Goal: Task Accomplishment & Management: Manage account settings

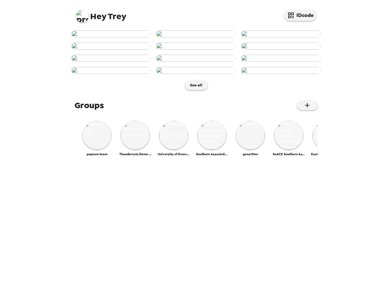
click at [298, 16] on button "IDcode" at bounding box center [300, 15] width 32 height 11
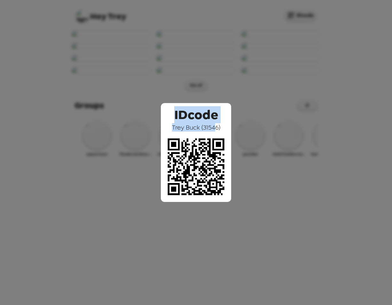
drag, startPoint x: 172, startPoint y: 116, endPoint x: 212, endPoint y: 127, distance: 42.5
click at [214, 125] on div "IDcode Trey Buck ( 31546 )" at bounding box center [196, 152] width 70 height 99
click at [196, 130] on span "Trey Buck ( 31546 )" at bounding box center [196, 127] width 48 height 8
drag, startPoint x: 173, startPoint y: 126, endPoint x: 198, endPoint y: 126, distance: 25.0
click at [198, 126] on span "Trey Buck ( 31546 )" at bounding box center [196, 127] width 48 height 8
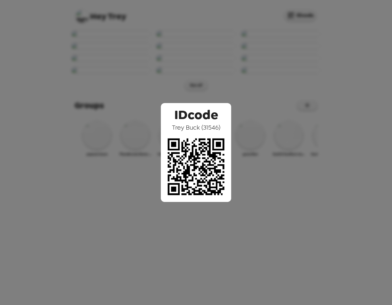
click at [213, 123] on span "IDcode" at bounding box center [196, 113] width 44 height 20
drag, startPoint x: 174, startPoint y: 117, endPoint x: 209, endPoint y: 116, distance: 34.6
click at [209, 116] on span "IDcode" at bounding box center [196, 113] width 44 height 20
click at [201, 116] on span "IDcode" at bounding box center [196, 113] width 44 height 20
click at [218, 77] on div "IDcode Trey Buck ( 31546 )" at bounding box center [196, 152] width 392 height 305
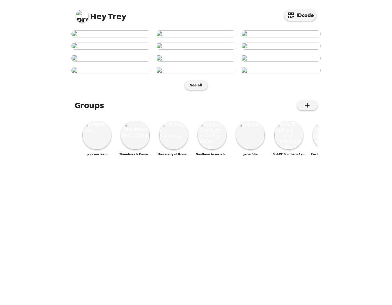
click at [197, 62] on img at bounding box center [196, 58] width 80 height 7
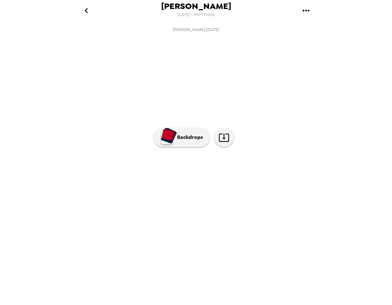
scroll to position [0, 363]
click at [183, 141] on p "Backdrops" at bounding box center [188, 137] width 29 height 8
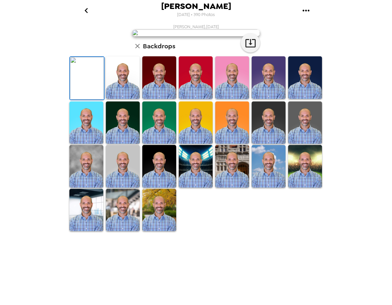
scroll to position [0, 0]
click at [88, 11] on icon "go back" at bounding box center [86, 10] width 10 height 10
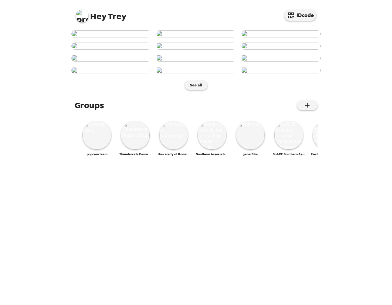
click at [83, 17] on img at bounding box center [82, 16] width 13 height 13
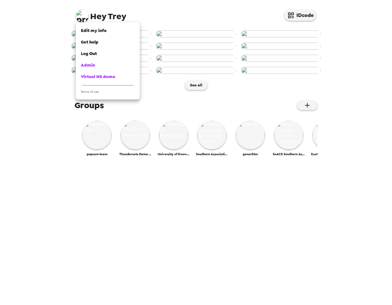
click at [91, 65] on span "Admin" at bounding box center [88, 64] width 14 height 5
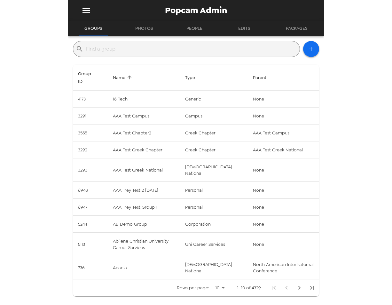
click at [165, 43] on div "​" at bounding box center [186, 49] width 227 height 16
click at [167, 45] on input "text" at bounding box center [191, 49] width 211 height 10
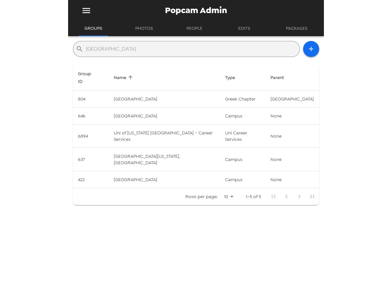
type input "san diego"
click at [171, 141] on td "Uni of California San Diego - Career Services" at bounding box center [164, 135] width 111 height 23
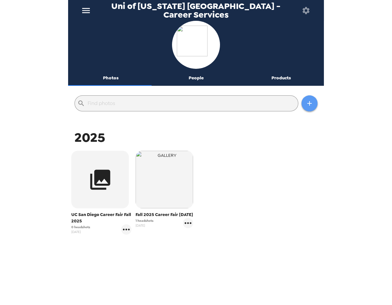
click at [302, 107] on button "button" at bounding box center [310, 103] width 16 height 16
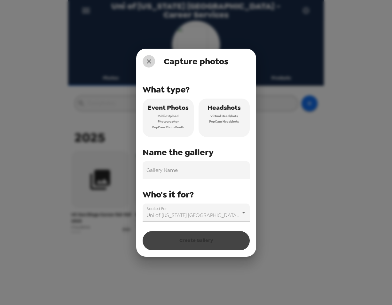
click at [149, 59] on icon "close" at bounding box center [149, 62] width 8 height 8
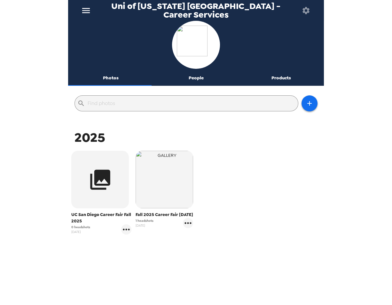
click at [187, 228] on icon "gallery menu" at bounding box center [188, 223] width 10 height 10
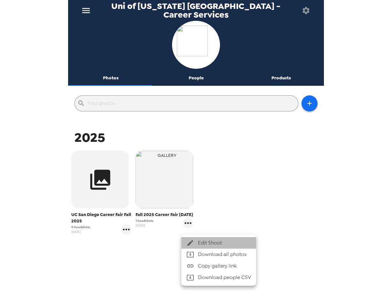
click at [210, 241] on span "Edit Shoot" at bounding box center [224, 243] width 53 height 8
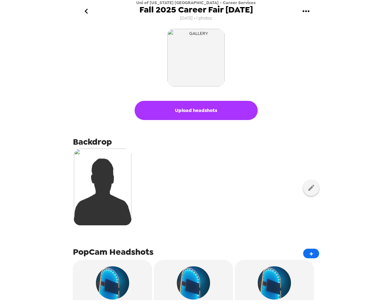
click at [308, 191] on icon "button" at bounding box center [312, 188] width 8 height 8
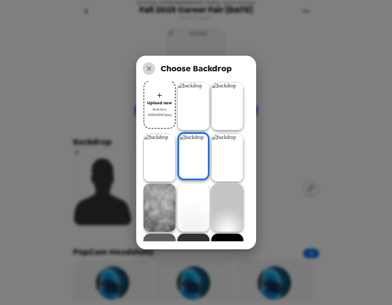
click at [149, 68] on icon "close" at bounding box center [149, 69] width 8 height 8
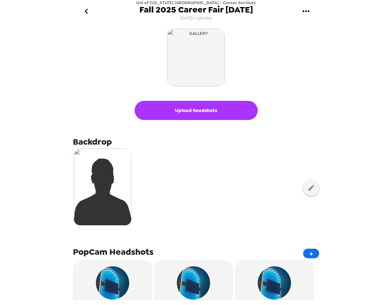
click at [210, 52] on img "button" at bounding box center [196, 58] width 58 height 58
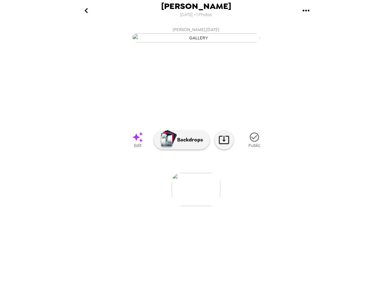
click at [189, 149] on button "Backdrops" at bounding box center [182, 139] width 56 height 19
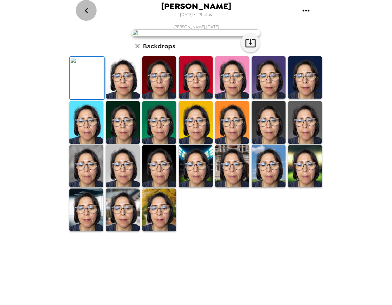
click at [86, 11] on icon "go back" at bounding box center [86, 10] width 10 height 10
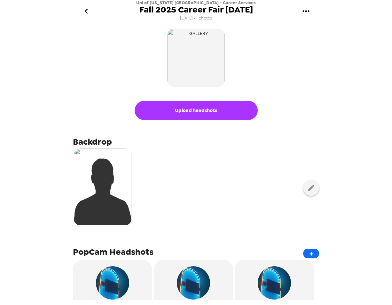
scroll to position [36, 0]
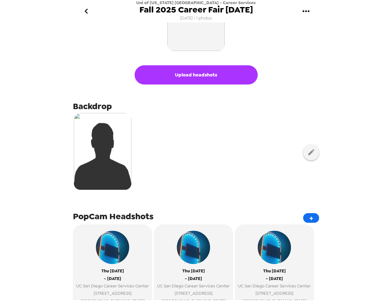
click at [308, 152] on icon "button" at bounding box center [312, 152] width 8 height 8
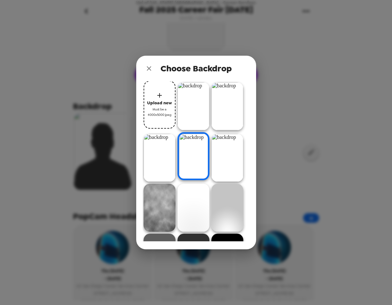
click at [148, 66] on icon "close" at bounding box center [149, 69] width 8 height 8
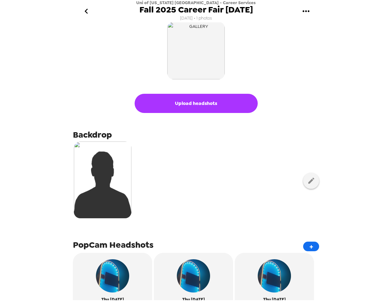
scroll to position [0, 0]
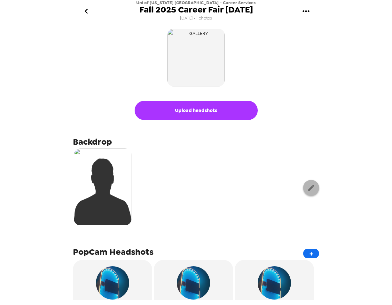
click at [304, 184] on button "button" at bounding box center [311, 188] width 16 height 16
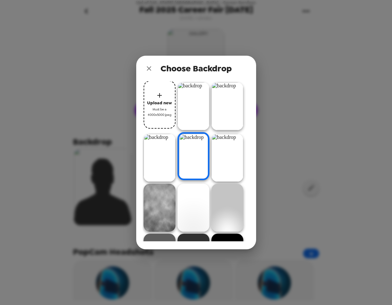
click at [292, 145] on div "Choose Backdrop Upload new Must be a 4000x5000 jpeg" at bounding box center [196, 152] width 392 height 305
click at [148, 70] on icon "close" at bounding box center [149, 69] width 8 height 8
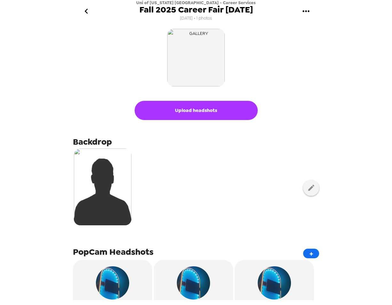
click at [210, 84] on img "button" at bounding box center [196, 58] width 58 height 58
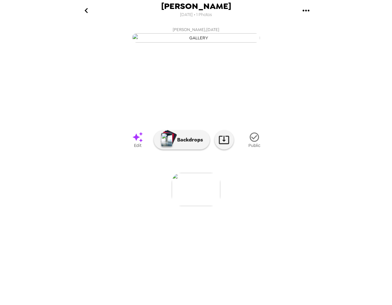
click at [89, 10] on icon "go back" at bounding box center [86, 10] width 10 height 10
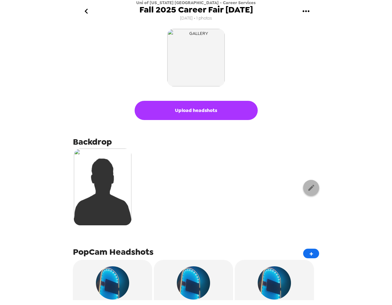
click at [308, 192] on button "button" at bounding box center [311, 188] width 16 height 16
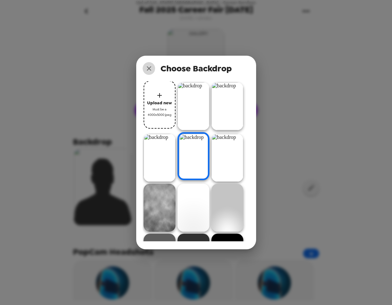
click at [146, 71] on icon "close" at bounding box center [149, 69] width 8 height 8
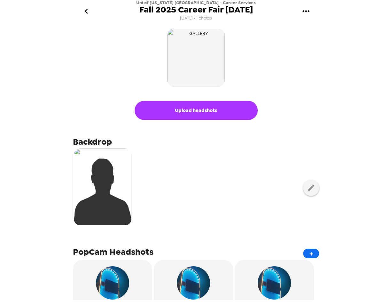
click at [308, 186] on icon "button" at bounding box center [312, 188] width 8 height 8
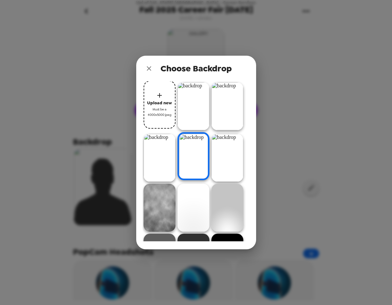
click at [195, 116] on img at bounding box center [194, 106] width 32 height 48
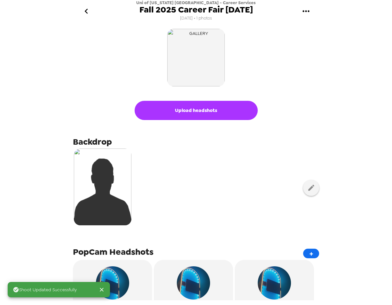
click at [308, 188] on icon "button" at bounding box center [311, 188] width 6 height 6
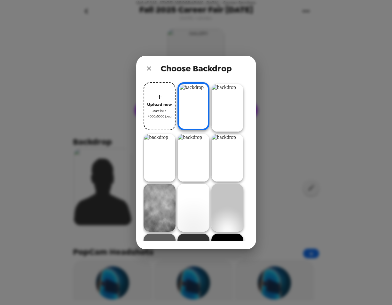
click at [191, 155] on img at bounding box center [194, 158] width 32 height 48
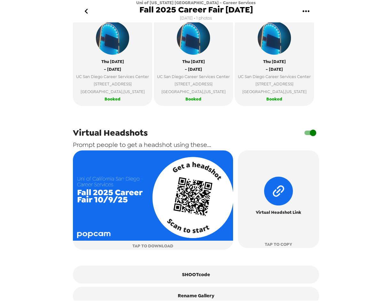
scroll to position [246, 0]
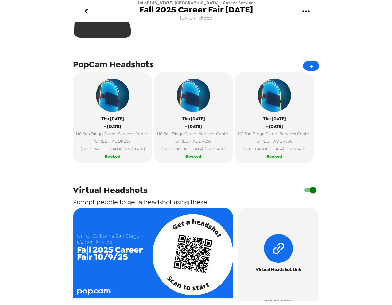
scroll to position [265, 0]
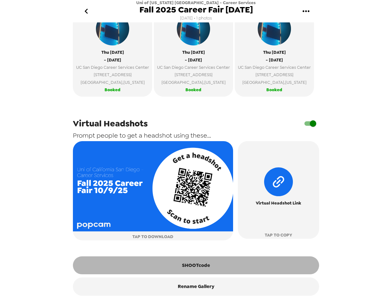
click at [215, 261] on button "SHOOTcode" at bounding box center [196, 265] width 246 height 18
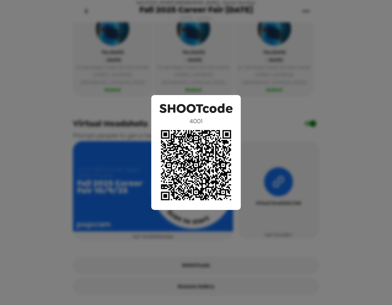
click at [223, 53] on div "SHOOTcode 4001" at bounding box center [196, 152] width 392 height 305
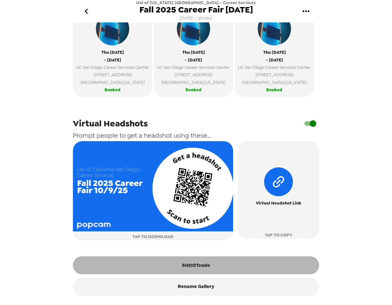
click at [199, 270] on button "SHOOTcode" at bounding box center [196, 265] width 246 height 18
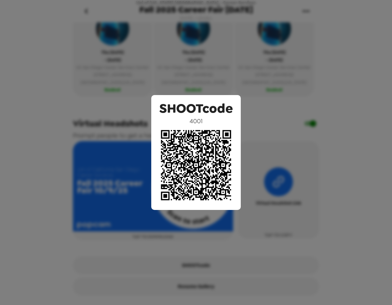
click at [214, 52] on div "SHOOTcode 4001" at bounding box center [196, 152] width 392 height 305
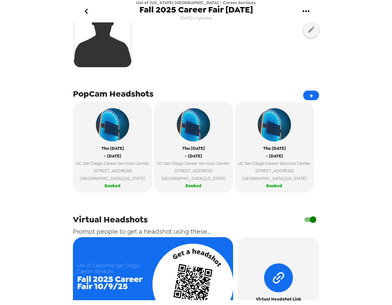
scroll to position [0, 0]
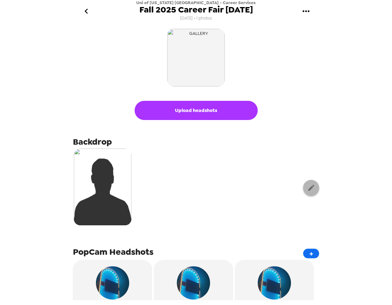
click at [308, 186] on icon "button" at bounding box center [312, 188] width 8 height 8
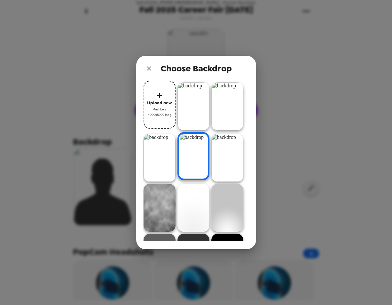
click at [151, 68] on icon "close" at bounding box center [149, 69] width 8 height 8
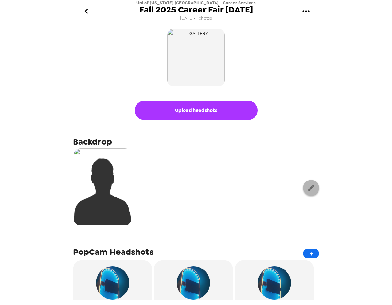
click at [308, 189] on icon "button" at bounding box center [312, 188] width 8 height 8
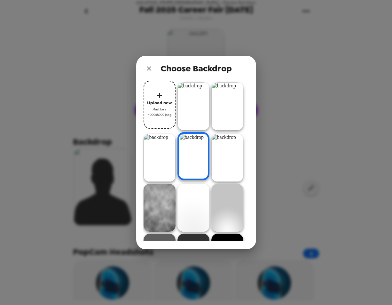
click at [160, 159] on img at bounding box center [160, 158] width 32 height 48
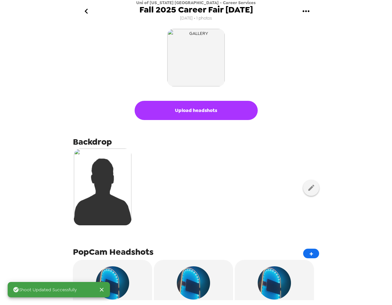
click at [308, 189] on icon "button" at bounding box center [312, 188] width 8 height 8
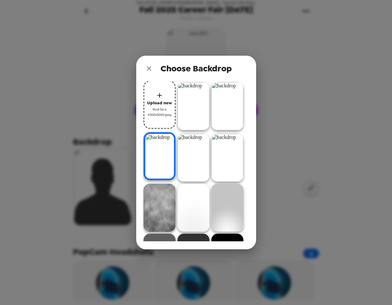
click at [236, 106] on img at bounding box center [228, 106] width 32 height 48
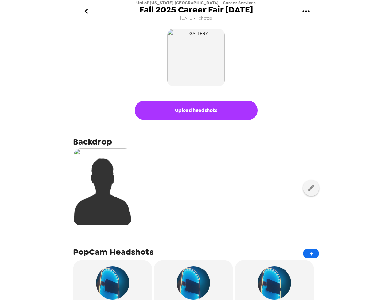
click at [308, 186] on icon "button" at bounding box center [312, 188] width 8 height 8
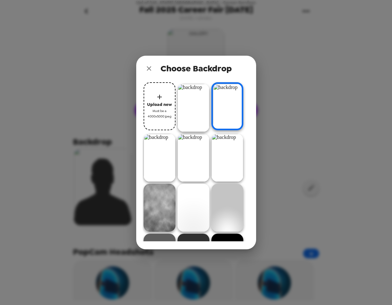
click at [148, 66] on icon "close" at bounding box center [149, 69] width 8 height 8
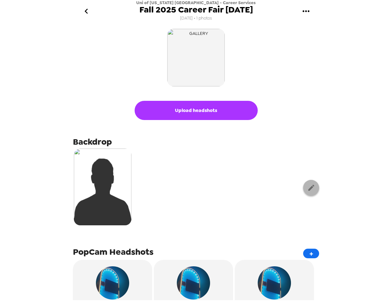
click at [308, 186] on icon "button" at bounding box center [312, 188] width 8 height 8
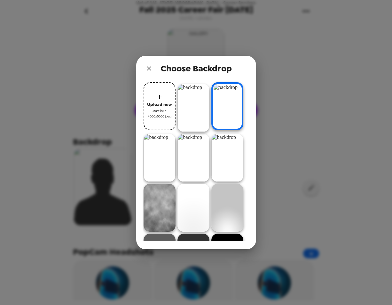
click at [163, 161] on img at bounding box center [160, 158] width 32 height 48
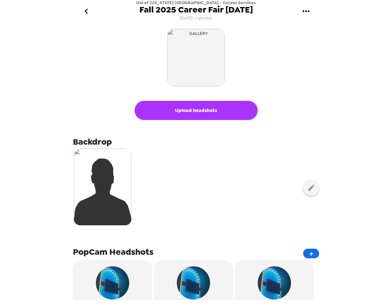
click at [312, 189] on button "button" at bounding box center [311, 188] width 16 height 16
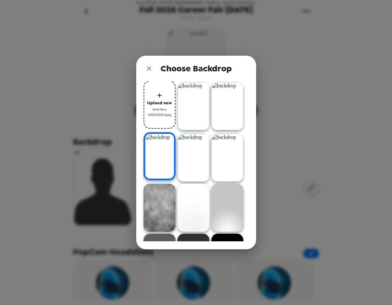
click at [229, 117] on img at bounding box center [228, 106] width 32 height 48
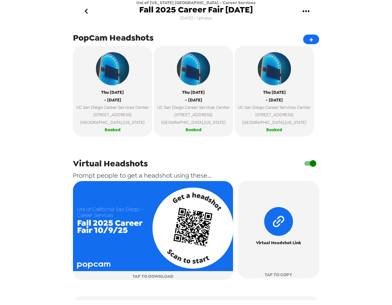
scroll to position [265, 0]
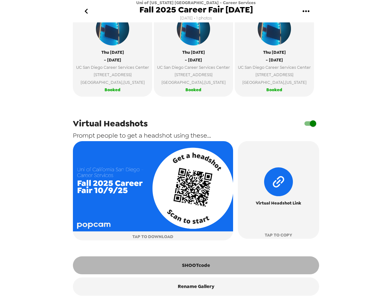
click at [211, 264] on button "SHOOTcode" at bounding box center [196, 265] width 246 height 18
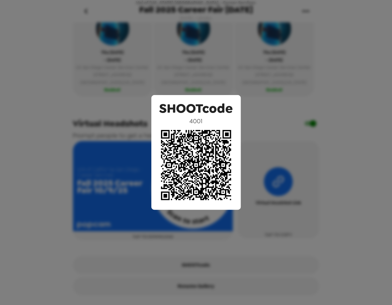
scroll to position [265, 0]
click at [143, 79] on div "SHOOTcode 4001" at bounding box center [196, 152] width 392 height 305
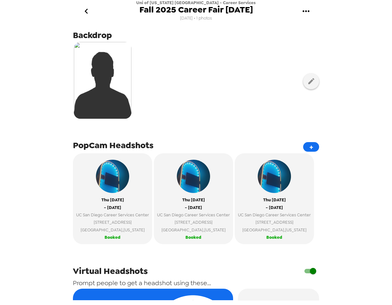
scroll to position [0, 0]
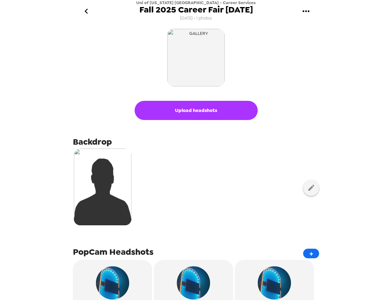
click at [308, 191] on icon "button" at bounding box center [312, 188] width 8 height 8
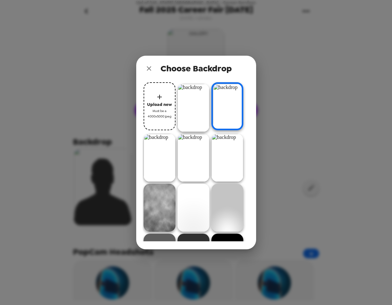
click at [235, 158] on img at bounding box center [228, 158] width 32 height 48
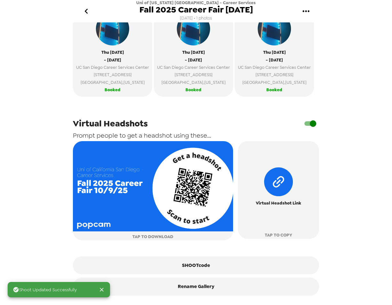
scroll to position [265, 0]
click at [197, 266] on button "SHOOTcode" at bounding box center [196, 265] width 246 height 18
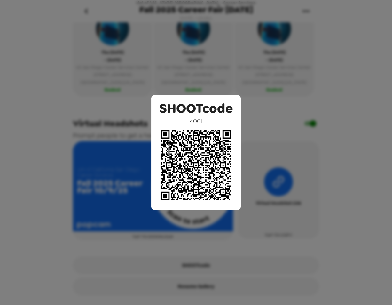
click at [221, 52] on div "SHOOTcode 4001" at bounding box center [196, 152] width 392 height 305
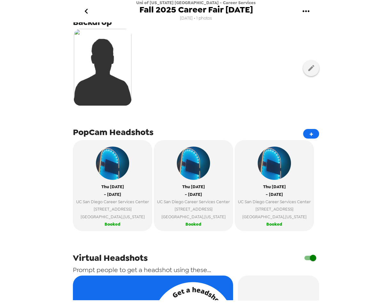
scroll to position [52, 0]
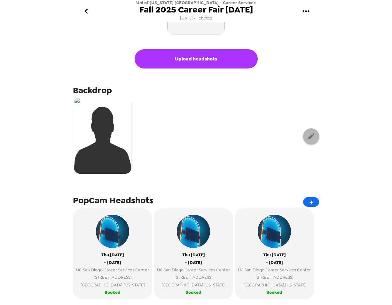
click at [308, 136] on icon "button" at bounding box center [311, 136] width 6 height 6
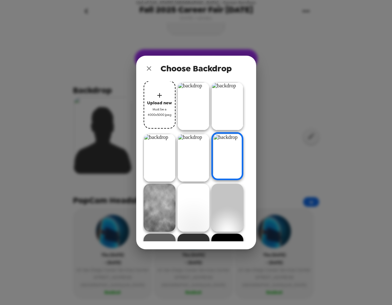
click at [235, 109] on img at bounding box center [228, 106] width 32 height 48
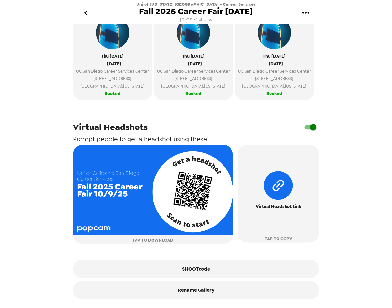
scroll to position [265, 0]
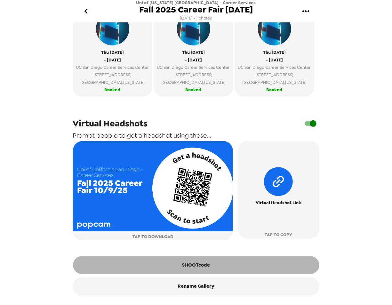
click at [221, 265] on button "SHOOTcode" at bounding box center [196, 265] width 246 height 18
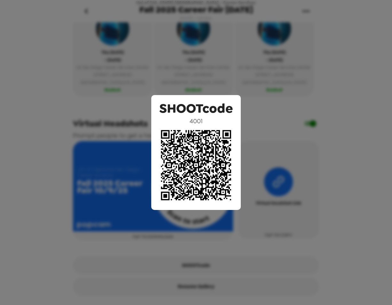
click at [92, 39] on div "SHOOTcode 4001" at bounding box center [196, 152] width 392 height 305
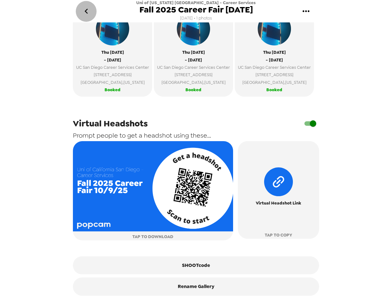
click at [86, 11] on icon "go back" at bounding box center [85, 11] width 3 height 5
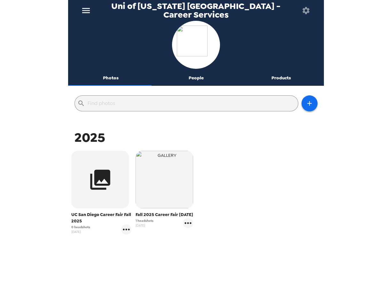
click at [86, 11] on icon "menu" at bounding box center [86, 10] width 10 height 10
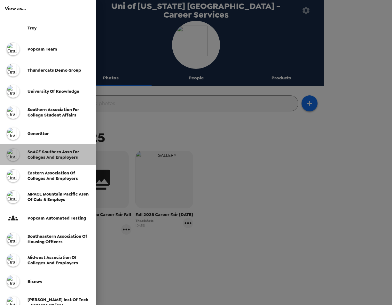
click at [51, 151] on span "SoACE Southern Assn for Colleges and Employers" at bounding box center [54, 154] width 52 height 11
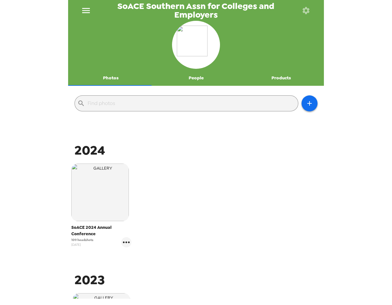
click at [107, 188] on img "button" at bounding box center [100, 193] width 58 height 58
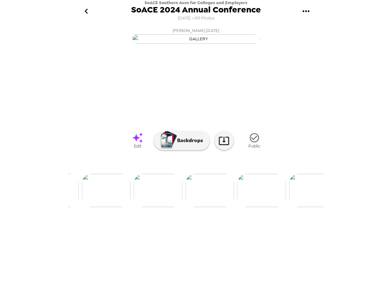
click at [148, 207] on img at bounding box center [158, 190] width 49 height 33
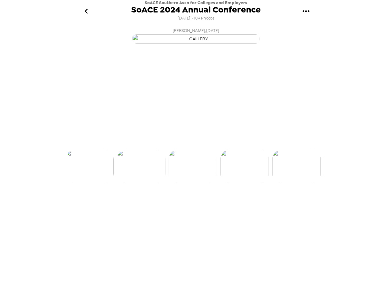
scroll to position [0, 1243]
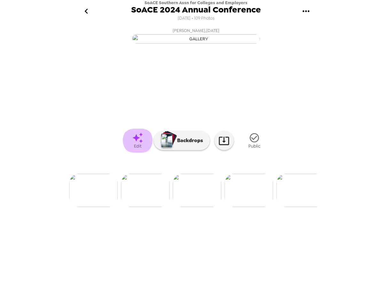
drag, startPoint x: 140, startPoint y: 207, endPoint x: 157, endPoint y: 202, distance: 17.6
click at [140, 143] on icon at bounding box center [137, 137] width 11 height 11
click at [221, 207] on img at bounding box center [228, 190] width 49 height 33
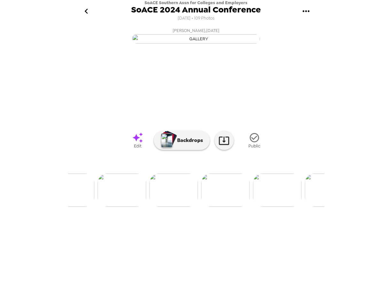
click at [88, 207] on img at bounding box center [70, 190] width 49 height 33
click at [180, 144] on p "Backdrops" at bounding box center [188, 141] width 29 height 8
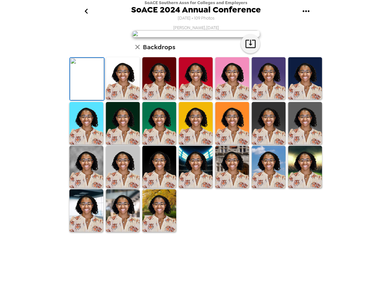
scroll to position [79, 0]
click at [137, 49] on icon "button" at bounding box center [137, 47] width 4 height 4
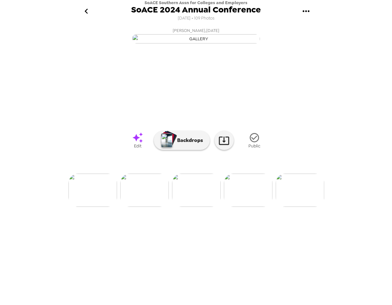
click at [295, 207] on img at bounding box center [300, 190] width 49 height 33
click at [258, 207] on img at bounding box center [248, 190] width 49 height 33
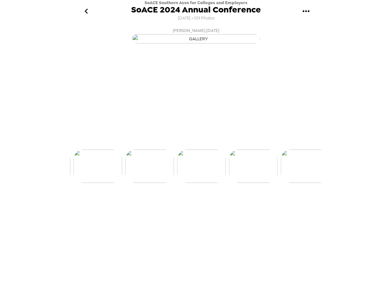
scroll to position [0, 311]
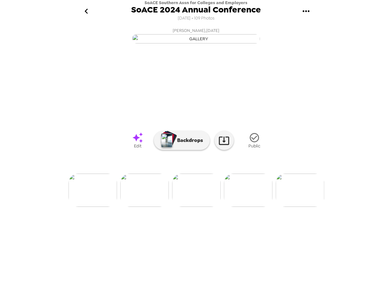
click at [157, 207] on img at bounding box center [144, 190] width 49 height 33
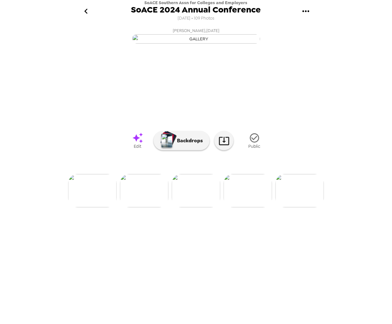
drag, startPoint x: 45, startPoint y: 25, endPoint x: 118, endPoint y: 2, distance: 76.0
click at [45, 25] on div "SoACE Southern Assn for Colleges and Employers SoACE 2024 Annual Conference 11/…" at bounding box center [196, 162] width 392 height 324
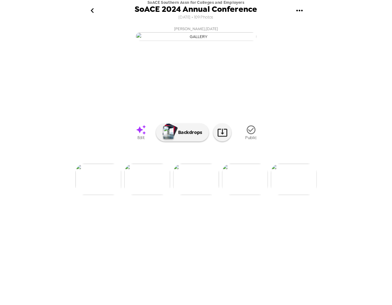
scroll to position [0, 259]
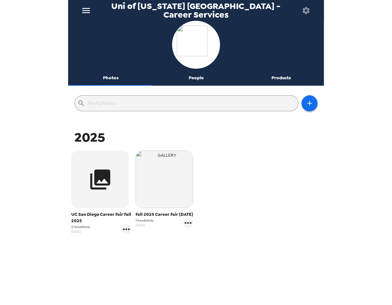
click at [126, 229] on icon "gallery menu" at bounding box center [126, 229] width 10 height 10
click at [132, 245] on icon at bounding box center [129, 243] width 8 height 8
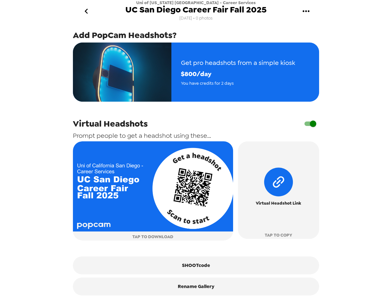
scroll to position [148, 0]
click at [198, 291] on button "Rename Gallery" at bounding box center [196, 287] width 246 height 18
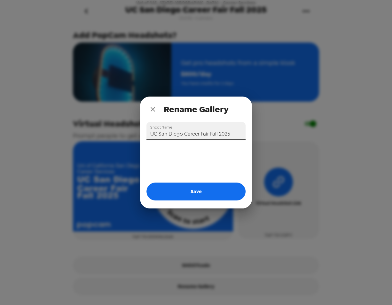
drag, startPoint x: 205, startPoint y: 132, endPoint x: 62, endPoint y: 120, distance: 143.5
click at [64, 120] on div "Rename Gallery Shoot Name [GEOGRAPHIC_DATA] Career Fair Fall 2025 Save" at bounding box center [196, 152] width 392 height 305
click at [212, 188] on button "Save" at bounding box center [196, 192] width 99 height 18
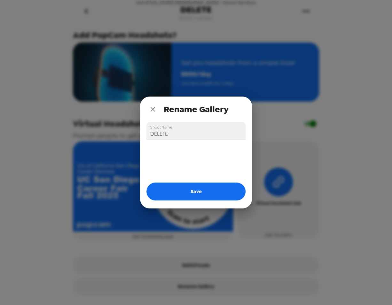
type input "UC San Diego Career Fair Fall 2025"
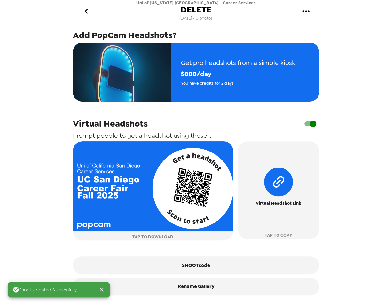
click at [84, 8] on icon "go back" at bounding box center [86, 11] width 10 height 10
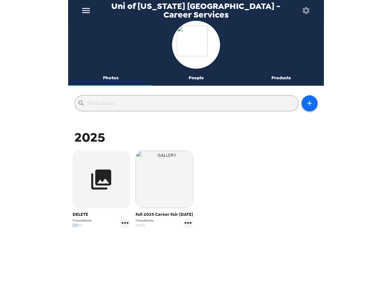
drag, startPoint x: 76, startPoint y: 225, endPoint x: 68, endPoint y: 226, distance: 7.7
click at [68, 226] on div "​ 2025 DELETE 0 headshots [DATE] Fall 2025 Career Fair [DATE] 1 headshots [DATE]" at bounding box center [196, 190] width 256 height 203
click at [77, 224] on span "[DATE]" at bounding box center [82, 225] width 19 height 5
drag, startPoint x: 81, startPoint y: 224, endPoint x: 72, endPoint y: 225, distance: 9.1
click at [73, 225] on span "[DATE]" at bounding box center [82, 225] width 19 height 5
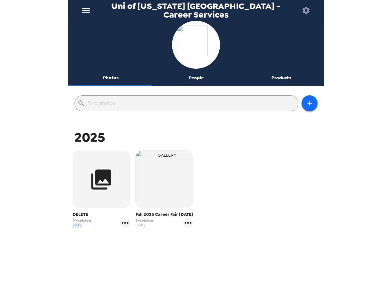
click at [79, 224] on span "[DATE]" at bounding box center [82, 225] width 19 height 5
click at [306, 105] on icon "button" at bounding box center [310, 104] width 8 height 8
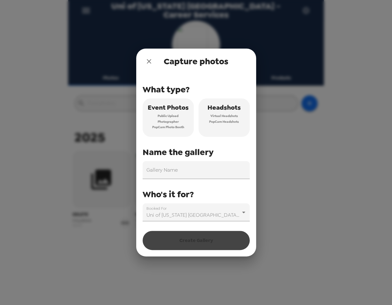
click at [153, 63] on button "close" at bounding box center [149, 61] width 13 height 13
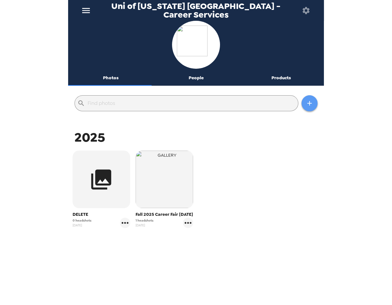
click at [304, 99] on button "button" at bounding box center [310, 103] width 16 height 16
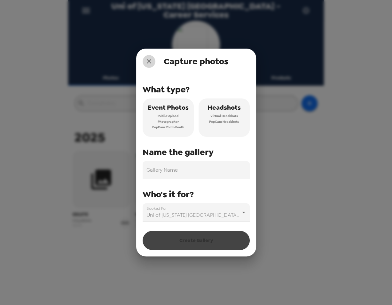
click at [150, 58] on icon "close" at bounding box center [149, 62] width 8 height 8
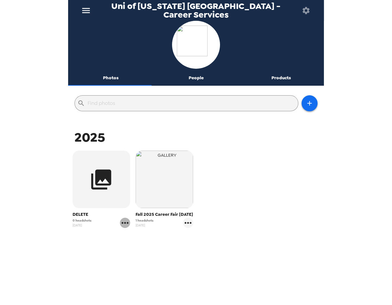
click at [123, 223] on icon "gallery menu" at bounding box center [125, 223] width 10 height 10
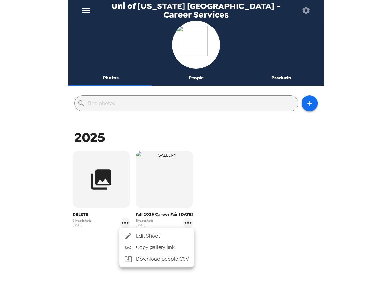
click at [146, 234] on span "Edit Shoot" at bounding box center [162, 236] width 53 height 8
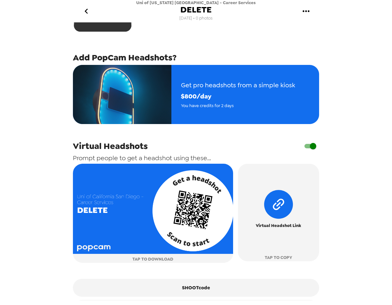
scroll to position [148, 0]
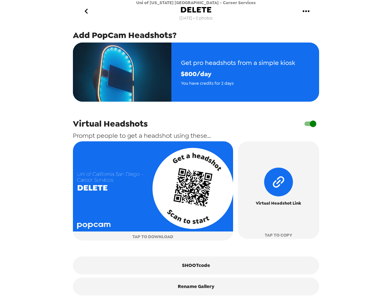
click at [215, 287] on button "Rename Gallery" at bounding box center [196, 287] width 246 height 18
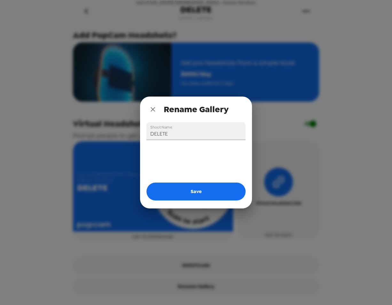
drag, startPoint x: 183, startPoint y: 135, endPoint x: -3, endPoint y: 115, distance: 187.0
click at [0, 115] on html "Uni of California San Diego - Career Services DELETE 8/28/25 • 0 photos Upload …" at bounding box center [196, 152] width 392 height 305
click at [178, 110] on span "Rename Gallery" at bounding box center [196, 110] width 65 height 12
click at [154, 109] on icon "close" at bounding box center [153, 110] width 8 height 8
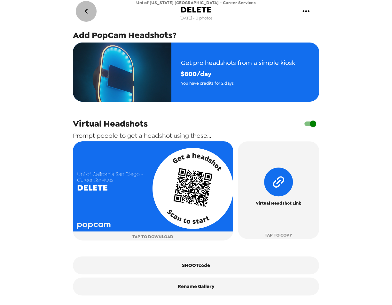
click at [88, 11] on icon "go back" at bounding box center [86, 11] width 10 height 10
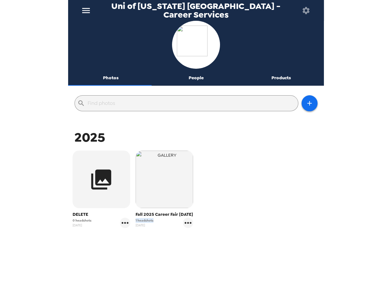
drag, startPoint x: 155, startPoint y: 225, endPoint x: 132, endPoint y: 227, distance: 23.1
click at [133, 227] on div "Fall 2025 Career Fair 10/9/25 1 headshots 8/15/25" at bounding box center [164, 189] width 63 height 81
click at [140, 223] on span "1 headshots" at bounding box center [145, 220] width 18 height 5
click at [186, 227] on icon "gallery menu" at bounding box center [188, 223] width 10 height 10
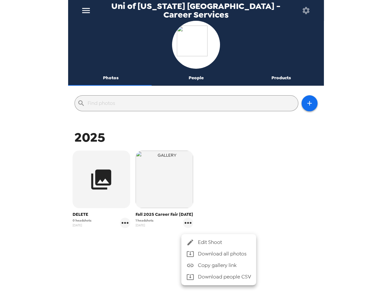
click at [169, 185] on div at bounding box center [196, 152] width 392 height 305
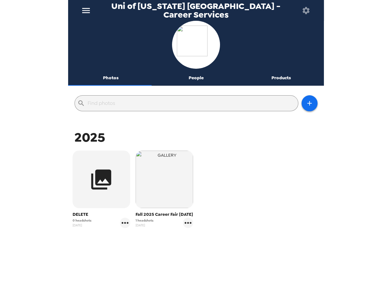
click at [163, 181] on img "button" at bounding box center [165, 180] width 58 height 58
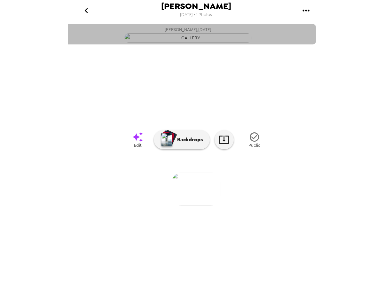
click at [199, 31] on span "Lorena Quiroz , 09-30-2025" at bounding box center [188, 29] width 47 height 7
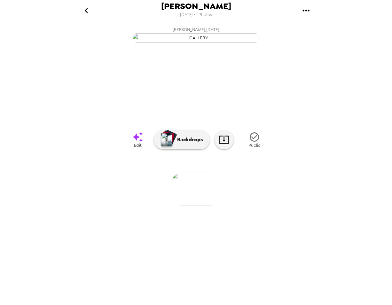
click at [86, 11] on icon "go back" at bounding box center [86, 10] width 10 height 10
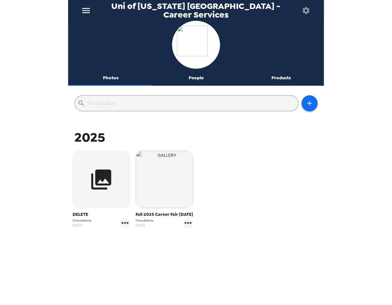
click at [186, 228] on icon "gallery menu" at bounding box center [188, 223] width 10 height 10
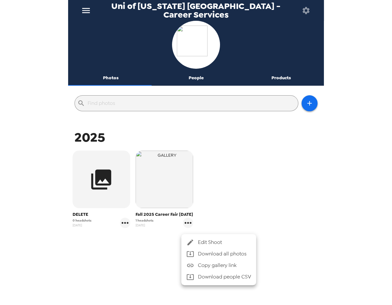
click at [242, 183] on div at bounding box center [196, 152] width 392 height 305
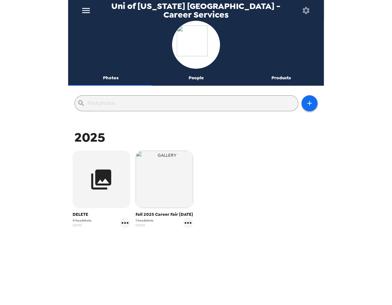
click at [188, 228] on icon "gallery menu" at bounding box center [188, 223] width 10 height 10
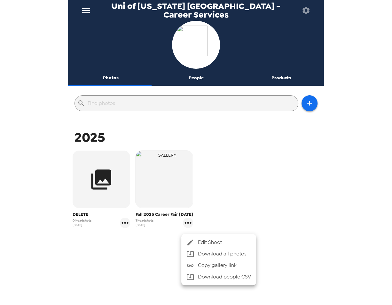
click at [206, 242] on span "Edit Shoot" at bounding box center [224, 243] width 53 height 8
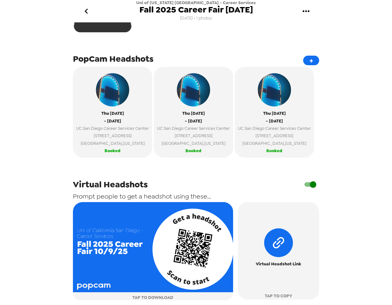
scroll to position [265, 0]
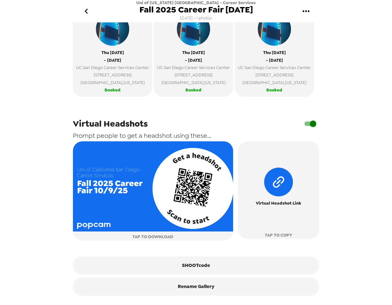
click at [200, 269] on button "SHOOTcode" at bounding box center [196, 266] width 246 height 18
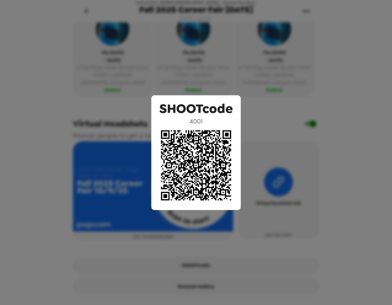
click at [190, 49] on div "SHOOTcode 4001" at bounding box center [196, 152] width 392 height 305
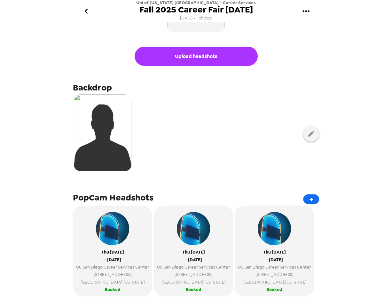
scroll to position [52, 0]
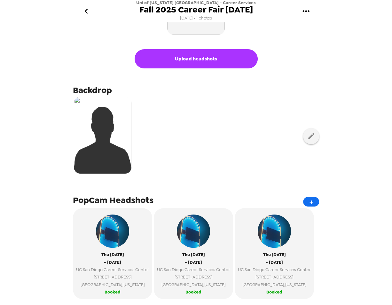
click at [308, 135] on icon "button" at bounding box center [311, 136] width 6 height 6
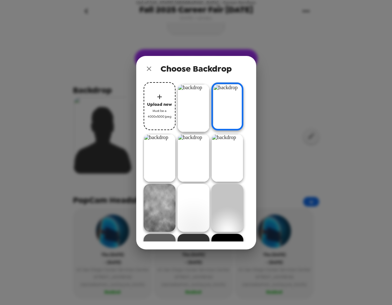
click at [234, 147] on img at bounding box center [228, 158] width 32 height 48
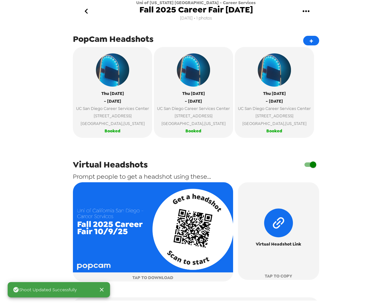
scroll to position [265, 0]
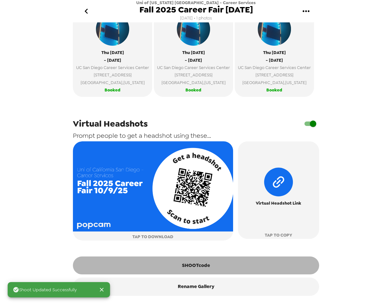
click at [222, 269] on button "SHOOTcode" at bounding box center [196, 266] width 246 height 18
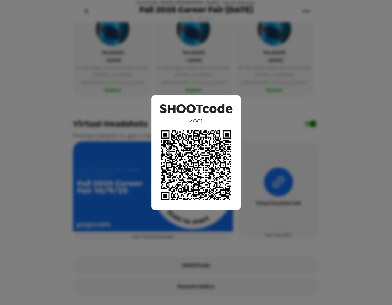
click at [61, 86] on div "SHOOTcode 4001" at bounding box center [196, 152] width 392 height 305
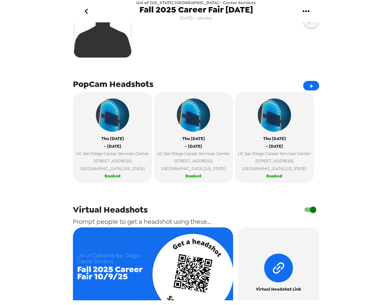
scroll to position [52, 0]
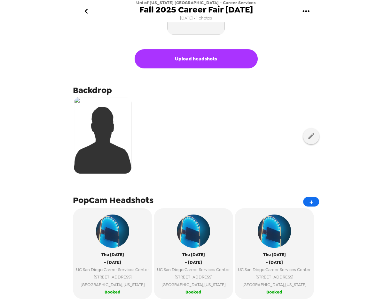
click at [302, 145] on div at bounding box center [196, 136] width 246 height 80
click at [311, 132] on button "button" at bounding box center [311, 136] width 16 height 16
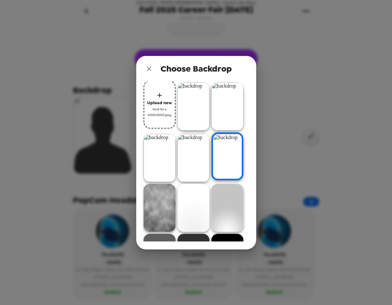
click at [220, 104] on img at bounding box center [228, 107] width 32 height 48
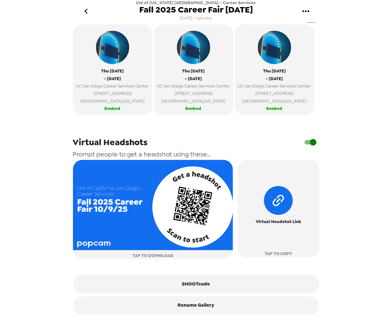
scroll to position [0, 0]
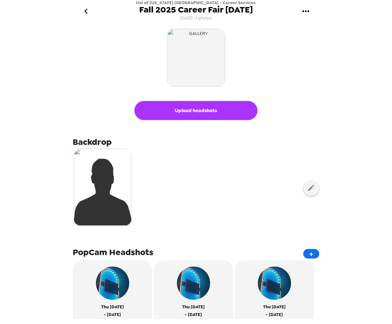
click at [199, 52] on img "button" at bounding box center [196, 58] width 58 height 58
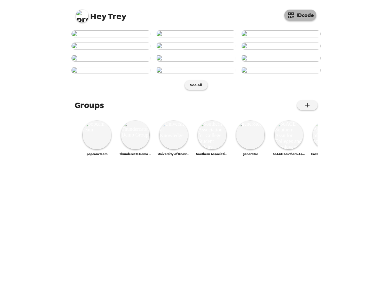
click at [304, 16] on button "IDcode" at bounding box center [300, 15] width 32 height 11
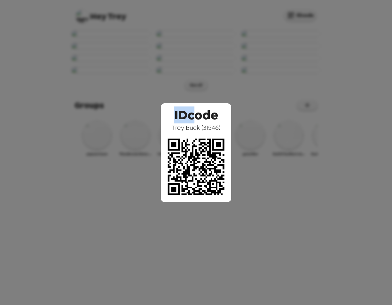
drag, startPoint x: 169, startPoint y: 113, endPoint x: 194, endPoint y: 118, distance: 25.2
click at [195, 118] on div "IDcode [PERSON_NAME] ( 31546 )" at bounding box center [196, 152] width 70 height 99
drag, startPoint x: 180, startPoint y: 129, endPoint x: 203, endPoint y: 129, distance: 22.1
click at [208, 126] on span "[PERSON_NAME] ( 31546 )" at bounding box center [196, 128] width 48 height 8
click at [194, 126] on span "[PERSON_NAME] ( 31546 )" at bounding box center [196, 128] width 48 height 8
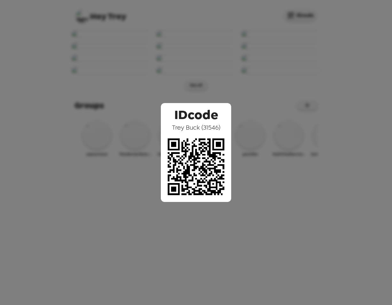
click at [252, 66] on div "IDcode [PERSON_NAME] ( 31546 )" at bounding box center [196, 152] width 392 height 305
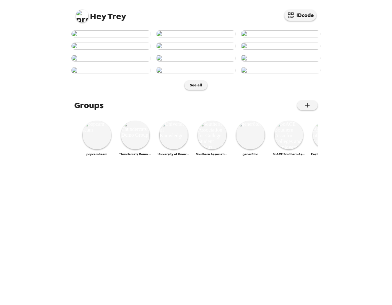
click at [81, 20] on img at bounding box center [82, 16] width 13 height 13
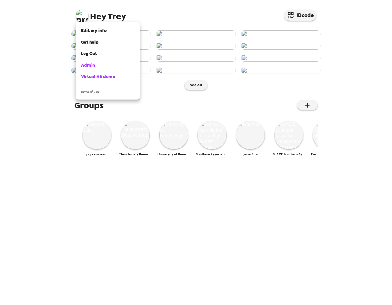
click at [102, 65] on div "Admin" at bounding box center [108, 65] width 54 height 6
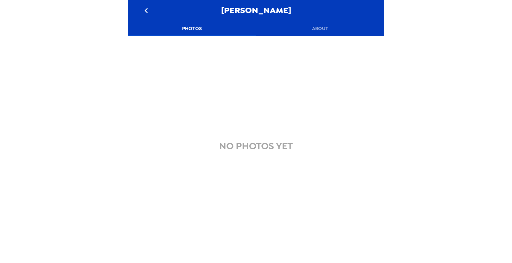
drag, startPoint x: 317, startPoint y: 29, endPoint x: 316, endPoint y: 33, distance: 4.5
click at [317, 30] on button "About" at bounding box center [320, 28] width 128 height 15
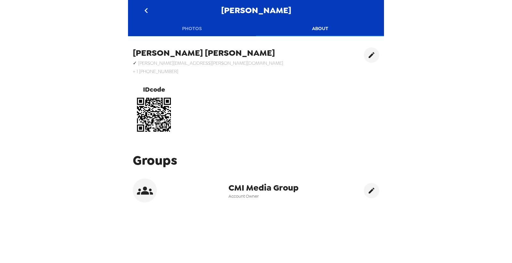
click at [150, 190] on icon at bounding box center [145, 190] width 16 height 8
click at [150, 192] on icon at bounding box center [145, 190] width 16 height 16
click at [256, 188] on span "CMI Media Group" at bounding box center [263, 188] width 70 height 12
click at [146, 7] on icon "go back" at bounding box center [146, 10] width 10 height 10
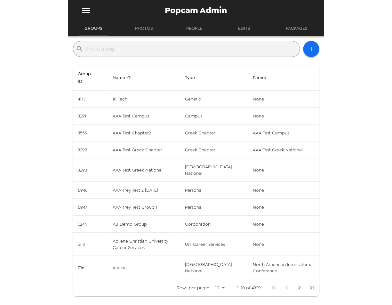
drag, startPoint x: 184, startPoint y: 46, endPoint x: 208, endPoint y: 39, distance: 25.5
click at [184, 46] on input "text" at bounding box center [191, 49] width 211 height 10
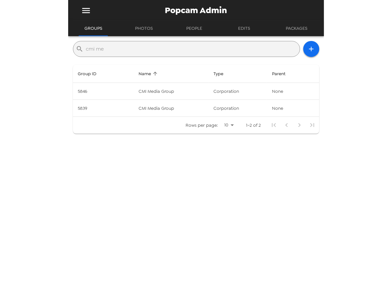
type input "cmi me"
click at [146, 111] on td "CMI Media Group" at bounding box center [170, 108] width 75 height 17
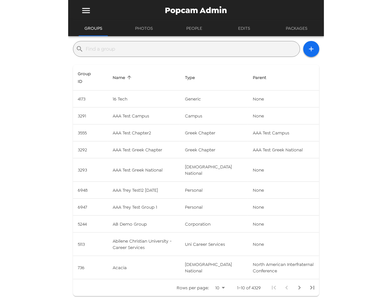
click at [117, 51] on input "text" at bounding box center [191, 49] width 211 height 10
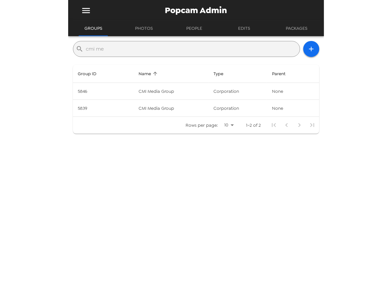
type input "cmi me"
click at [185, 88] on td "CMI Media Group" at bounding box center [170, 91] width 75 height 17
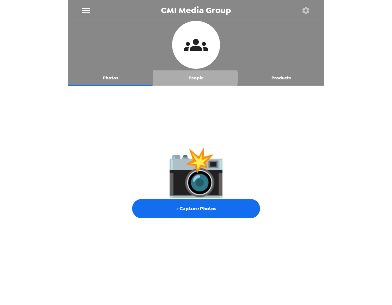
click at [187, 77] on button "People" at bounding box center [195, 77] width 85 height 15
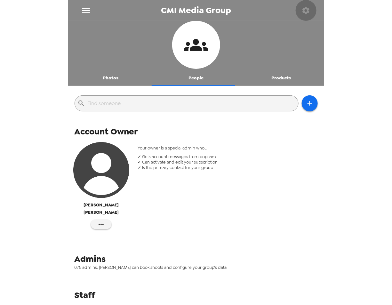
click at [305, 11] on icon "button" at bounding box center [305, 10] width 9 height 9
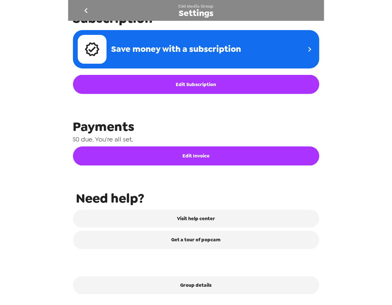
scroll to position [238, 0]
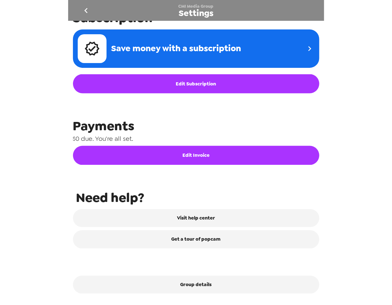
click at [199, 283] on button "Group details" at bounding box center [196, 285] width 246 height 18
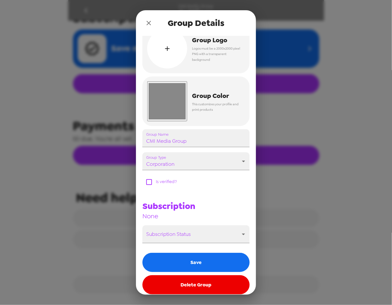
scroll to position [18, 0]
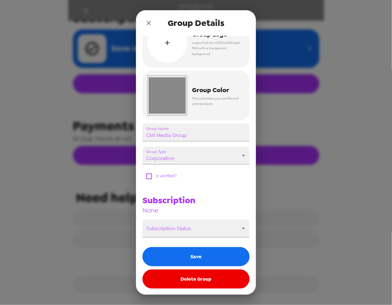
click at [202, 282] on button "Delete Group" at bounding box center [195, 278] width 107 height 19
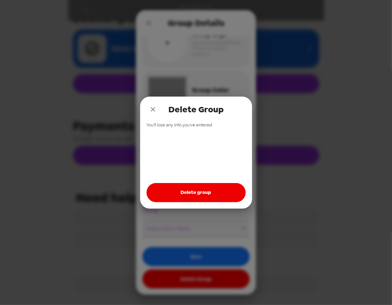
click at [203, 192] on button "Delete group" at bounding box center [196, 192] width 99 height 19
drag, startPoint x: 153, startPoint y: 110, endPoint x: 154, endPoint y: 55, distance: 54.7
click at [154, 107] on icon "close" at bounding box center [153, 110] width 8 height 8
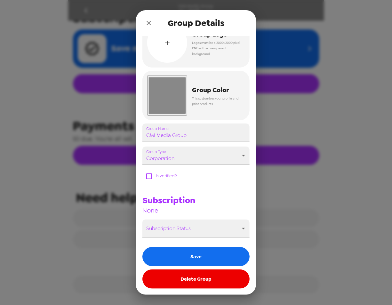
click at [146, 19] on button "close" at bounding box center [148, 23] width 13 height 13
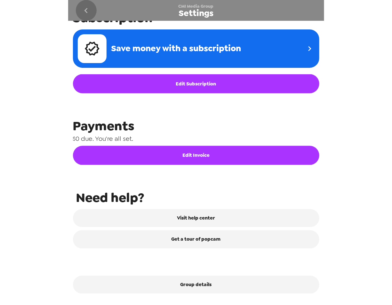
click at [82, 10] on icon "go back" at bounding box center [86, 10] width 10 height 10
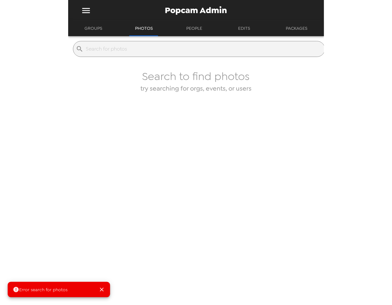
drag, startPoint x: 79, startPoint y: 27, endPoint x: 94, endPoint y: 31, distance: 15.6
click at [79, 27] on div "Groups Photos People Edits Packages" at bounding box center [196, 28] width 256 height 15
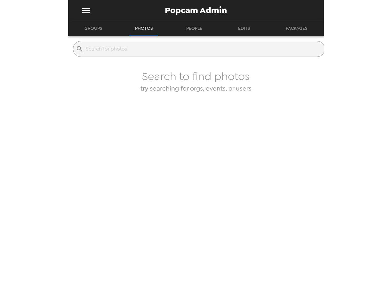
click at [95, 29] on button "Groups" at bounding box center [93, 28] width 29 height 15
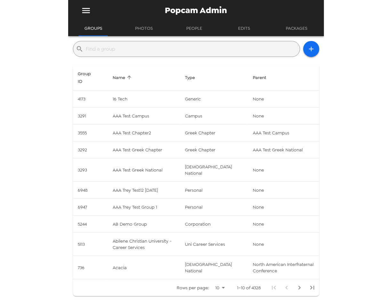
drag, startPoint x: 116, startPoint y: 50, endPoint x: 116, endPoint y: 53, distance: 3.9
click at [116, 49] on input "text" at bounding box center [191, 49] width 211 height 10
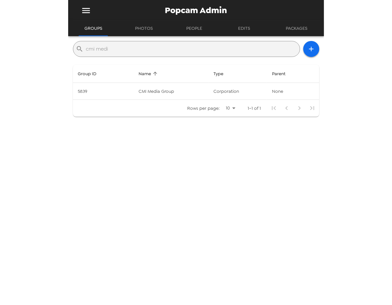
type input "cmi medi"
click at [168, 91] on td "CMI Media Group" at bounding box center [170, 91] width 75 height 17
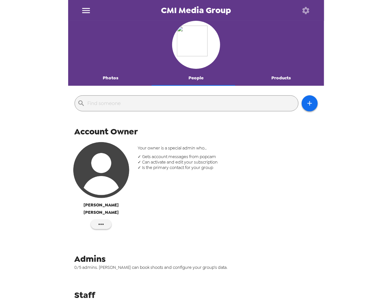
click at [119, 75] on button "Photos" at bounding box center [110, 77] width 85 height 15
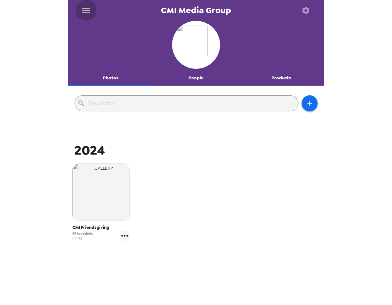
click at [85, 11] on icon "menu" at bounding box center [86, 10] width 10 height 10
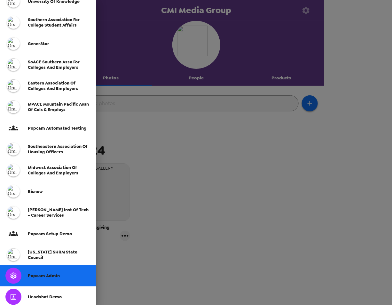
scroll to position [145, 0]
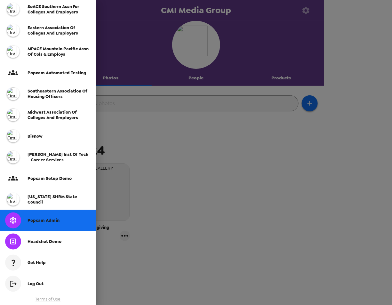
click at [59, 222] on div "Popcam Admin" at bounding box center [59, 220] width 63 height 5
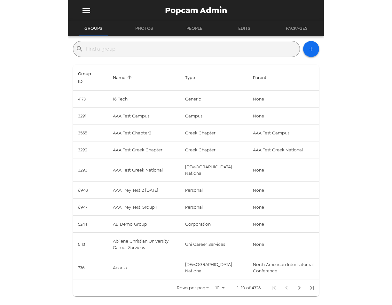
click at [308, 51] on icon "button" at bounding box center [312, 49] width 8 height 8
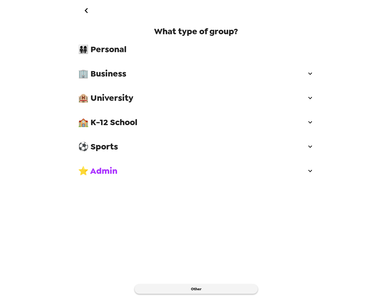
drag, startPoint x: 99, startPoint y: 77, endPoint x: 123, endPoint y: 120, distance: 49.1
click at [102, 78] on span "🏢 Business" at bounding box center [192, 74] width 228 height 12
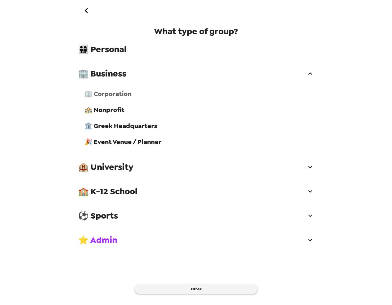
click at [125, 97] on span "🏢 Corporation" at bounding box center [199, 94] width 230 height 8
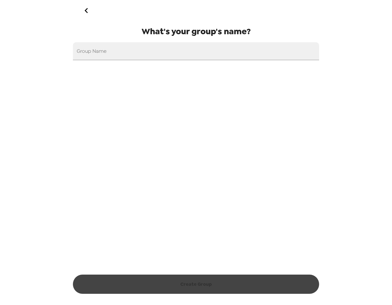
click at [125, 97] on div "What's your group's name? Group Name" at bounding box center [196, 149] width 246 height 246
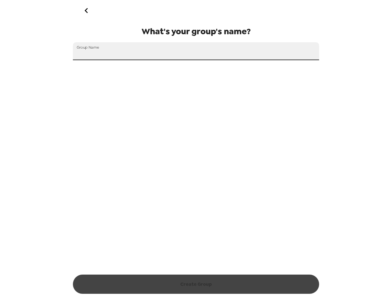
click at [140, 51] on input "Group Name" at bounding box center [196, 51] width 246 height 18
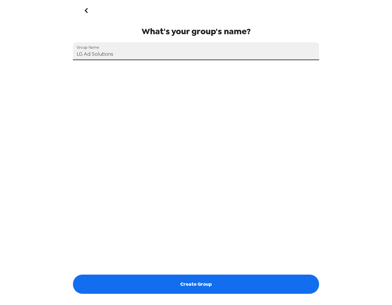
type input "LG Ad Solutions"
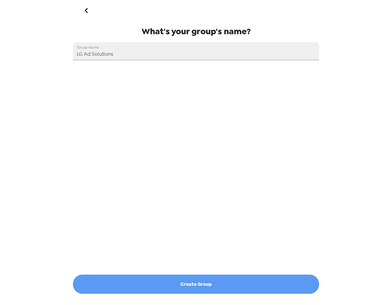
click at [209, 289] on button "Create Group" at bounding box center [196, 284] width 246 height 19
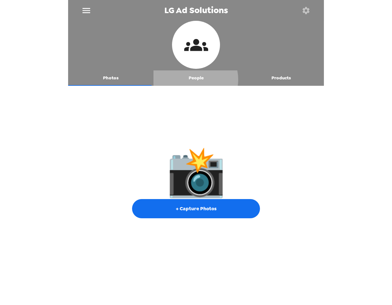
click at [193, 79] on button "People" at bounding box center [196, 77] width 85 height 15
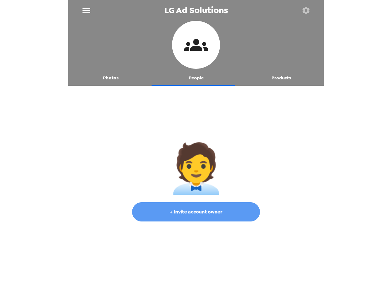
click at [213, 211] on button "+ Invite account owner" at bounding box center [196, 211] width 128 height 19
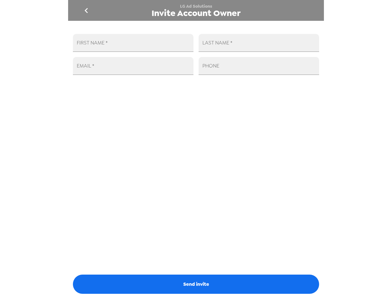
click at [122, 46] on input "FIRST NAME   *" at bounding box center [133, 43] width 121 height 18
type input "[PERSON_NAME]"
paste input "[PERSON_NAME][EMAIL_ADDRESS][PERSON_NAME][DOMAIN_NAME]"
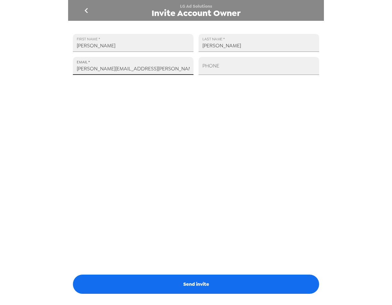
type input "[PERSON_NAME][EMAIL_ADDRESS][PERSON_NAME][DOMAIN_NAME]"
click at [240, 283] on button "Send invite" at bounding box center [196, 284] width 246 height 19
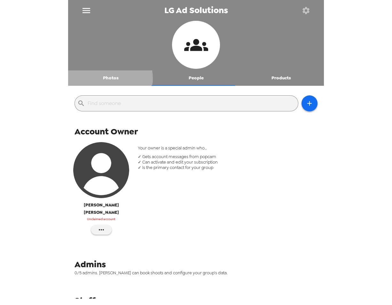
drag, startPoint x: 109, startPoint y: 78, endPoint x: 120, endPoint y: 84, distance: 11.9
click at [109, 78] on button "Photos" at bounding box center [110, 77] width 85 height 15
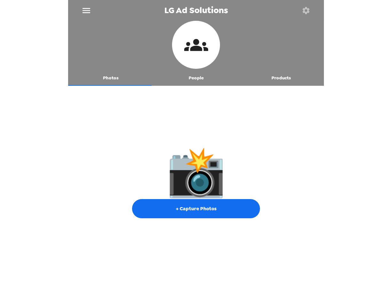
click at [305, 10] on icon "button" at bounding box center [306, 10] width 9 height 9
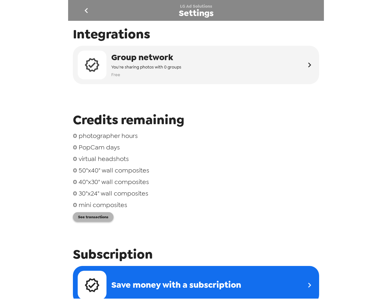
click at [105, 218] on button "See transactions" at bounding box center [93, 217] width 41 height 10
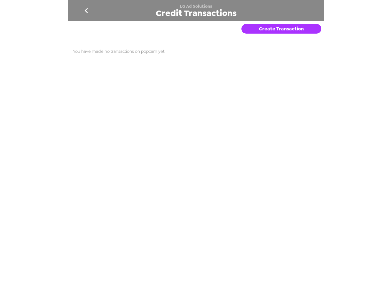
click at [280, 26] on button "Create Transaction" at bounding box center [282, 29] width 80 height 10
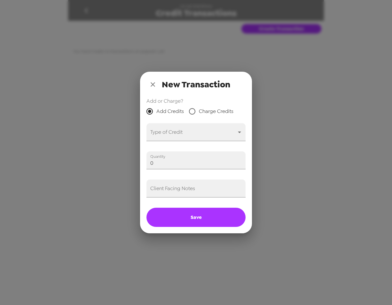
click at [188, 131] on body "LG Ad Solutions Credit Transactions Create Transaction You have made no transac…" at bounding box center [196, 152] width 392 height 305
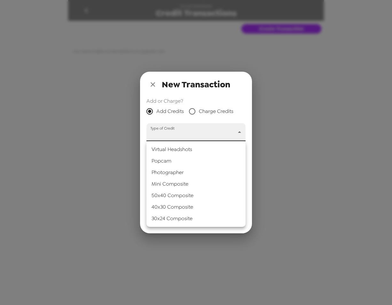
click at [181, 161] on li "Popcam" at bounding box center [196, 161] width 99 height 12
type input "popcam"
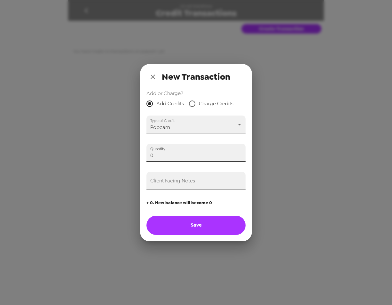
drag, startPoint x: 66, startPoint y: 142, endPoint x: 110, endPoint y: 176, distance: 55.9
click at [66, 142] on div "New Transaction Add or Charge? Add Credits Charge Credits Type of Credit Popcam…" at bounding box center [196, 152] width 392 height 305
type input "1"
click at [178, 184] on input "Client Facing Notes" at bounding box center [196, 181] width 99 height 18
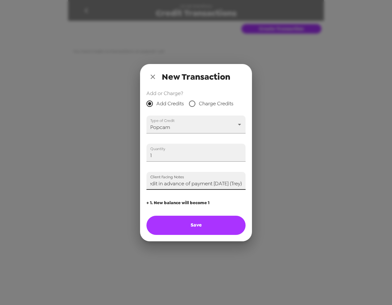
type input "Applying credit in advance of payment 10/3/25 (Trey)"
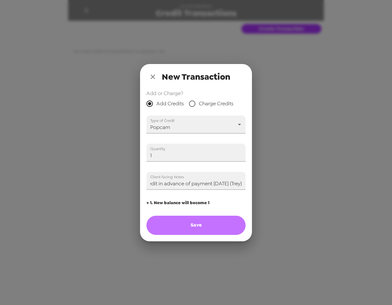
click at [197, 220] on button "Save" at bounding box center [196, 225] width 99 height 19
type input "0"
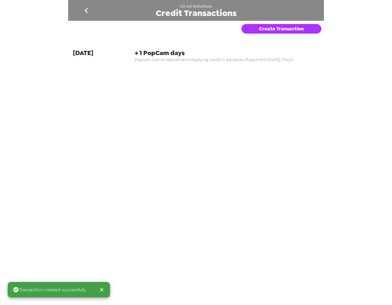
drag, startPoint x: 131, startPoint y: 53, endPoint x: 215, endPoint y: 53, distance: 83.5
click at [215, 53] on div "10-3-25 + 1 PopCam days Popcam Admin adjustment (Applying credit in advance of …" at bounding box center [196, 56] width 246 height 14
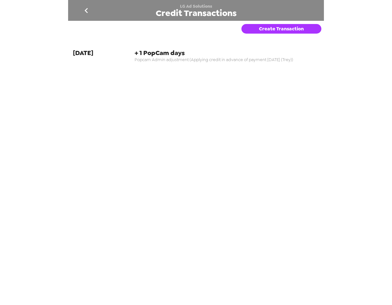
click at [81, 6] on icon "go back" at bounding box center [86, 10] width 10 height 10
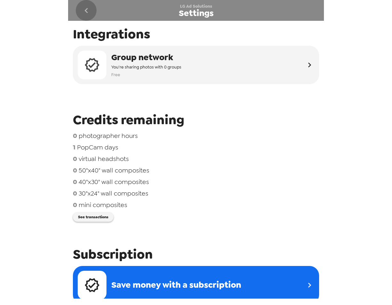
click at [78, 4] on button "go back" at bounding box center [86, 10] width 21 height 21
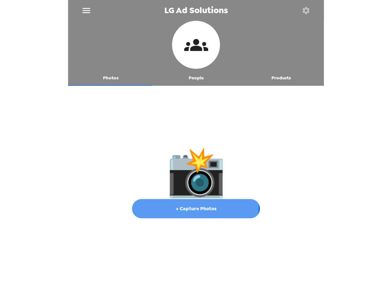
click at [186, 205] on button "+ Capture Photos" at bounding box center [196, 208] width 128 height 19
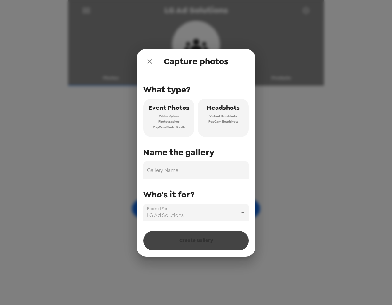
click at [220, 117] on span "Virtual Headshots" at bounding box center [224, 116] width 28 height 6
click at [199, 167] on input "Gallery Name" at bounding box center [196, 170] width 106 height 18
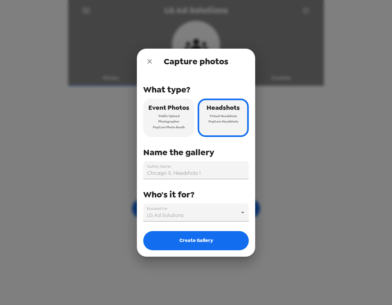
click at [215, 175] on input "Chicago IL Headshots 1" at bounding box center [196, 170] width 106 height 18
type input "Chicago IL Headshots [DATE]"
click at [202, 244] on button "Create Gallery" at bounding box center [196, 240] width 106 height 19
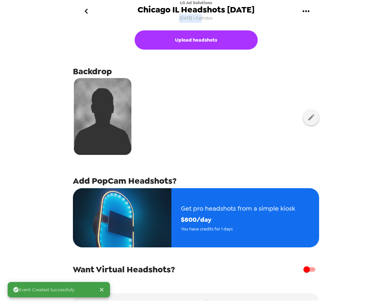
drag, startPoint x: 195, startPoint y: 18, endPoint x: 200, endPoint y: 18, distance: 5.1
click at [200, 18] on div "LG Ad Solutions [GEOGRAPHIC_DATA] IL Headshots [DATE] [DATE] • 0 photos" at bounding box center [196, 11] width 117 height 22
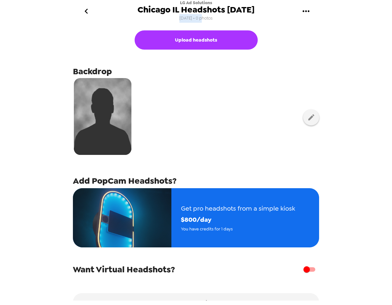
click at [188, 18] on span "[DATE] • 0 photos" at bounding box center [196, 18] width 33 height 9
click at [308, 120] on icon "button" at bounding box center [312, 117] width 8 height 8
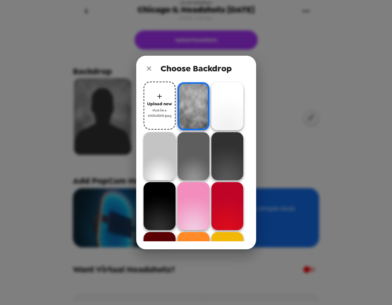
click at [223, 104] on img at bounding box center [228, 106] width 32 height 48
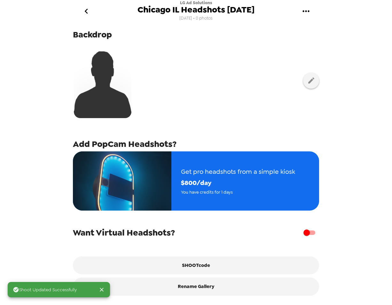
scroll to position [40, 0]
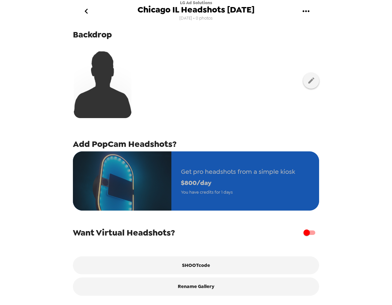
click at [224, 177] on span "$ 800 /day" at bounding box center [238, 182] width 114 height 11
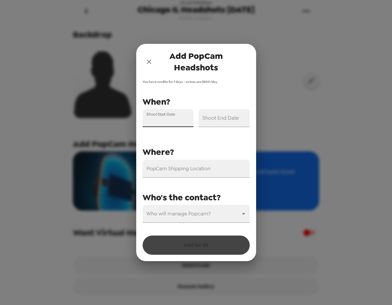
click at [162, 120] on input "Shoot Start Date" at bounding box center [168, 118] width 51 height 18
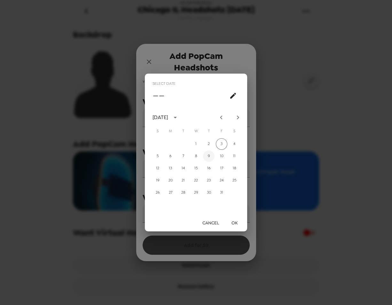
click at [210, 157] on button "9" at bounding box center [209, 156] width 12 height 12
type input "[DATE]"
click at [234, 220] on button "OK" at bounding box center [234, 223] width 20 height 12
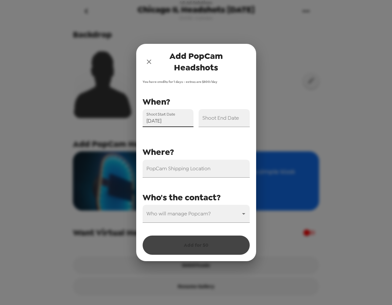
click at [235, 120] on input "Shoot End Date" at bounding box center [224, 118] width 51 height 18
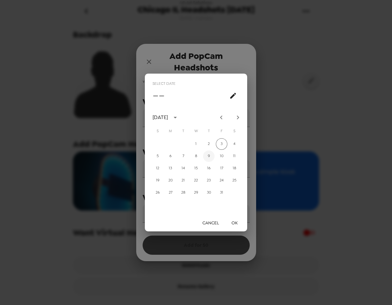
drag, startPoint x: 209, startPoint y: 157, endPoint x: 227, endPoint y: 203, distance: 49.0
click at [209, 157] on button "9" at bounding box center [209, 156] width 12 height 12
type input "[DATE]"
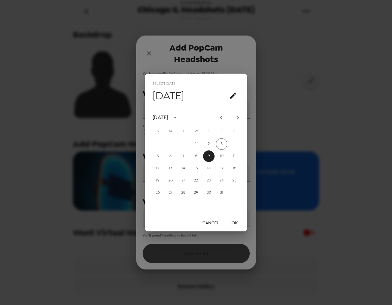
click at [240, 222] on button "OK" at bounding box center [234, 223] width 20 height 12
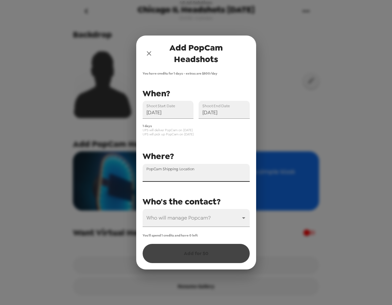
click at [187, 174] on input "PopCam Shipping Location" at bounding box center [196, 173] width 107 height 18
paste input "1420 N Lake Shore Drive #16a Chicago IL 60610"
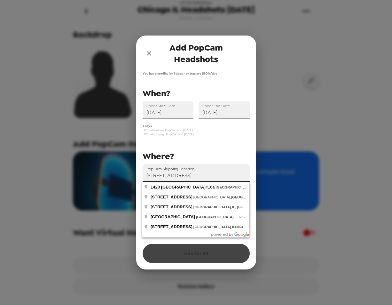
type input "1420 North Lake Shore Drive #16a, Chicago, IL 60610, USA"
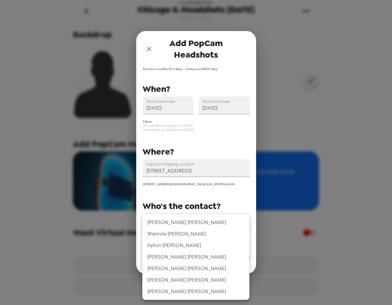
click at [195, 221] on body "LG Ad Solutions Chicago IL Headshots 10/9/25 10/3/25 • 0 photos Upload headshot…" at bounding box center [196, 152] width 392 height 305
click at [183, 290] on li "Rachel Peters" at bounding box center [195, 292] width 107 height 12
type input "80444"
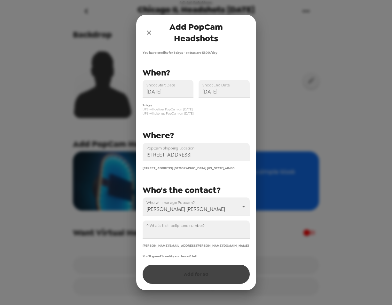
click at [195, 232] on input "^ What's their cellphone number?" at bounding box center [196, 229] width 107 height 18
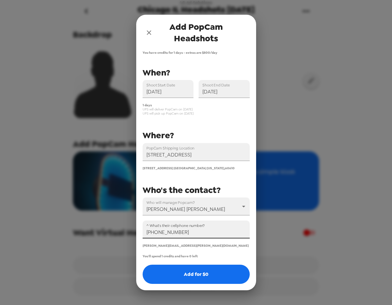
type input "+1 (917) 293-7178"
click at [212, 271] on button "Add for $ 0" at bounding box center [196, 274] width 107 height 19
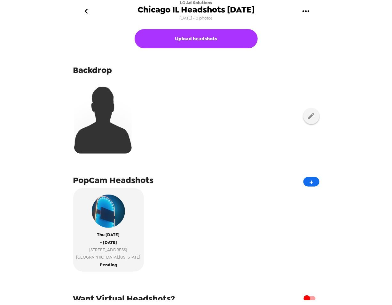
scroll to position [1, 0]
click at [80, 13] on button "go back" at bounding box center [86, 11] width 21 height 21
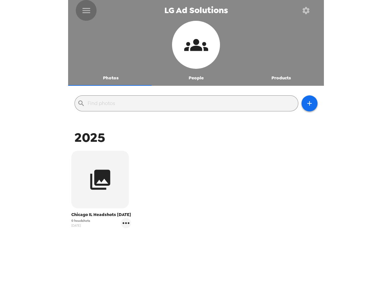
click at [89, 10] on icon "menu" at bounding box center [87, 10] width 8 height 5
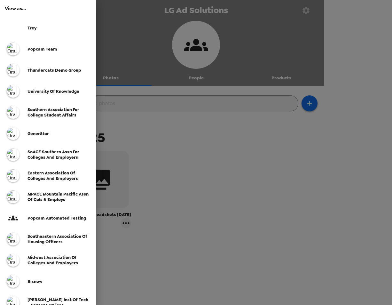
click at [25, 27] on div at bounding box center [16, 28] width 22 height 16
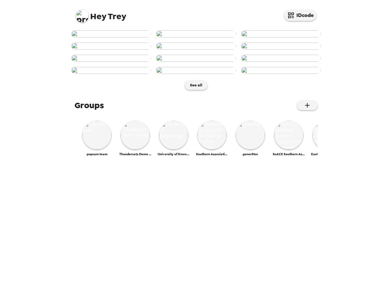
scroll to position [229, 0]
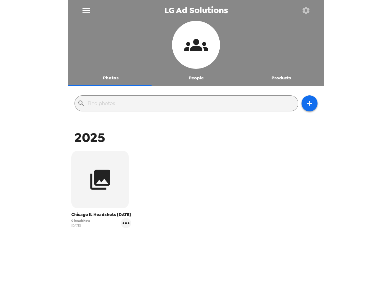
click at [125, 228] on icon "gallery menu" at bounding box center [126, 223] width 10 height 10
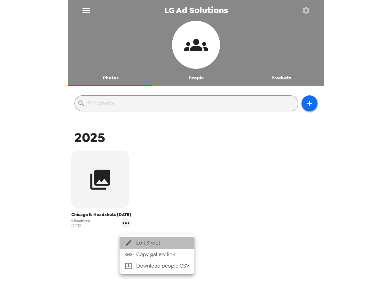
click at [148, 241] on span "Edit Shoot" at bounding box center [162, 243] width 53 height 8
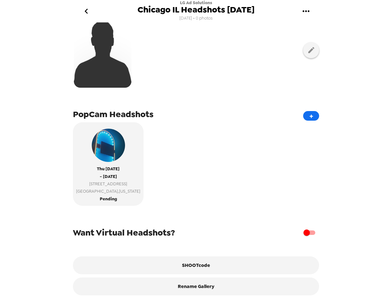
scroll to position [72, 0]
click at [194, 267] on button "SHOOTcode" at bounding box center [196, 265] width 246 height 18
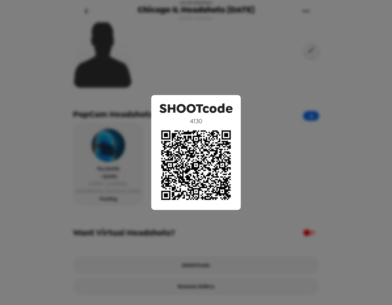
drag, startPoint x: 214, startPoint y: 252, endPoint x: 205, endPoint y: 260, distance: 12.5
click at [215, 252] on div "SHOOTcode 4130" at bounding box center [196, 152] width 392 height 305
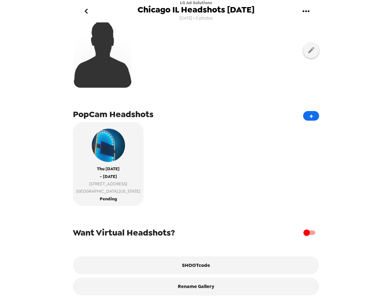
click at [191, 264] on button "SHOOTcode" at bounding box center [196, 265] width 246 height 18
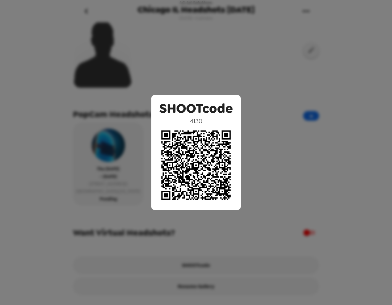
click at [238, 96] on div "SHOOTcode 4130" at bounding box center [196, 152] width 90 height 115
click at [107, 59] on div "SHOOTcode 4130" at bounding box center [196, 152] width 392 height 305
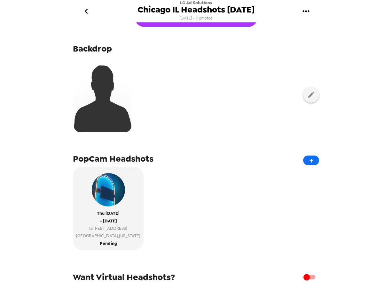
scroll to position [0, 0]
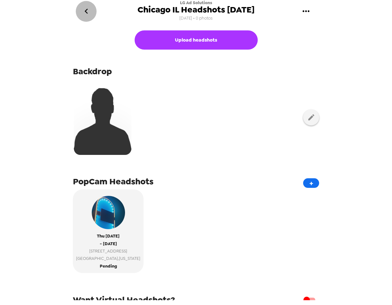
click at [89, 5] on button "go back" at bounding box center [86, 11] width 21 height 21
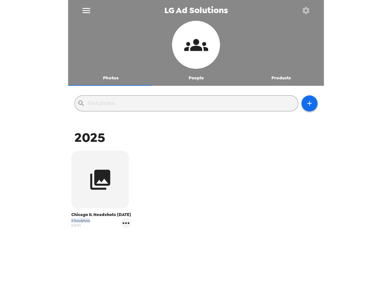
drag, startPoint x: 93, startPoint y: 227, endPoint x: 57, endPoint y: 226, distance: 36.2
click at [57, 226] on div "LG Ad Solutions Photos People Products ​ 2025 Chicago IL Headshots 10/9/25 0 he…" at bounding box center [196, 152] width 392 height 305
click at [83, 223] on span "0 headshots" at bounding box center [80, 220] width 19 height 5
click at [126, 228] on icon "gallery menu" at bounding box center [126, 223] width 10 height 10
click at [141, 241] on span "Edit Shoot" at bounding box center [162, 243] width 53 height 8
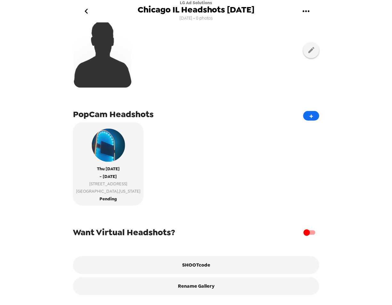
scroll to position [71, 0]
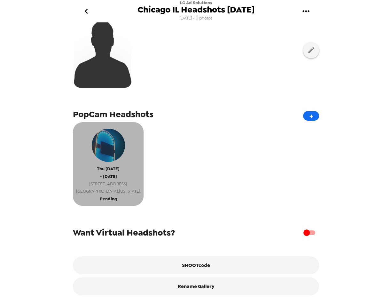
drag, startPoint x: 122, startPoint y: 186, endPoint x: 79, endPoint y: 180, distance: 42.6
click at [79, 180] on div "1420 N Lake Shore Dr #16a Chicago , Illinois" at bounding box center [108, 187] width 64 height 15
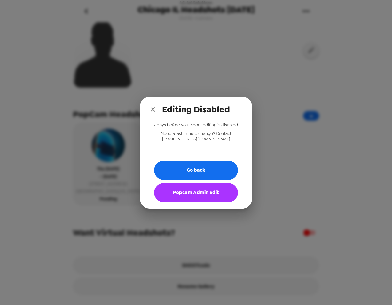
click at [207, 192] on button "Popcam Admin Edit" at bounding box center [196, 192] width 84 height 19
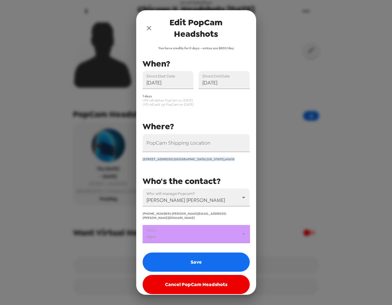
drag, startPoint x: 224, startPoint y: 159, endPoint x: 140, endPoint y: 159, distance: 84.2
click at [140, 159] on div "1420 North Lake Shore Drive Chicago Illinois , 60610" at bounding box center [194, 156] width 112 height 9
copy span "1420 North Lake Shore Drive Chicago Illinois , 60610"
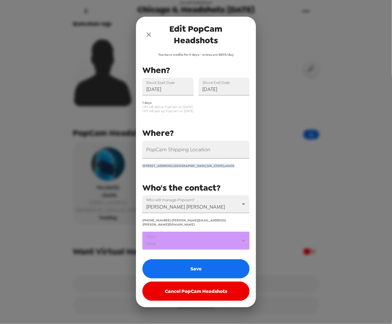
scroll to position [53, 0]
click at [149, 36] on icon "close" at bounding box center [149, 34] width 4 height 4
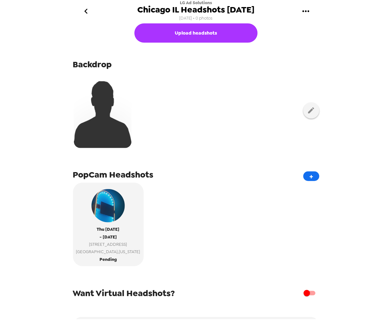
scroll to position [0, 0]
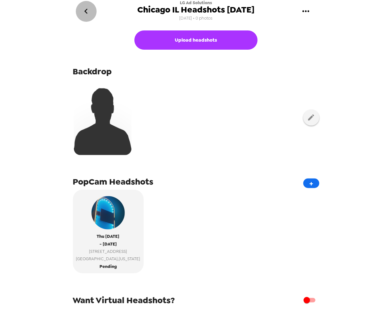
click at [86, 12] on icon "go back" at bounding box center [85, 11] width 3 height 5
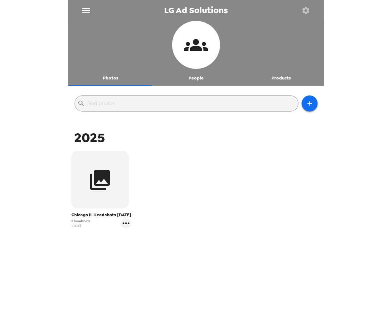
click at [84, 13] on icon "menu" at bounding box center [86, 10] width 8 height 5
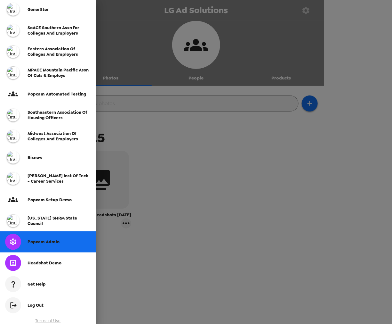
scroll to position [127, 0]
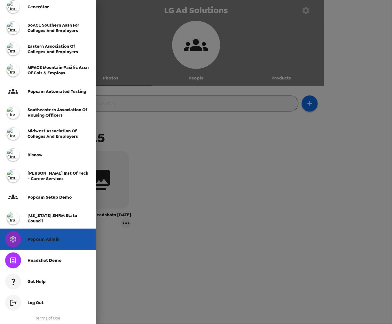
click at [36, 237] on span "Popcam Admin" at bounding box center [44, 238] width 32 height 5
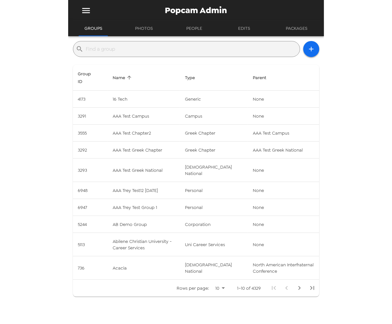
click at [147, 50] on input "text" at bounding box center [191, 49] width 211 height 10
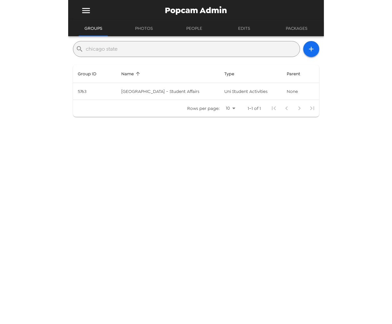
type input "chicago state"
click at [223, 94] on td "uni student activities" at bounding box center [250, 91] width 63 height 17
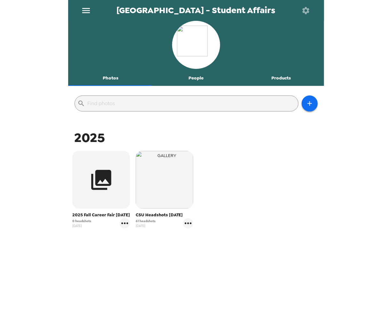
click at [192, 77] on button "People" at bounding box center [195, 77] width 85 height 15
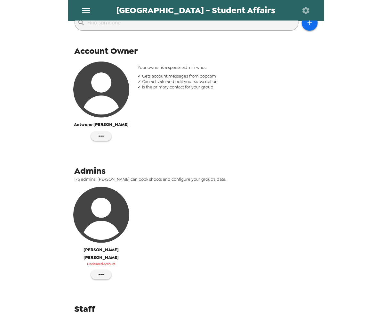
scroll to position [88, 0]
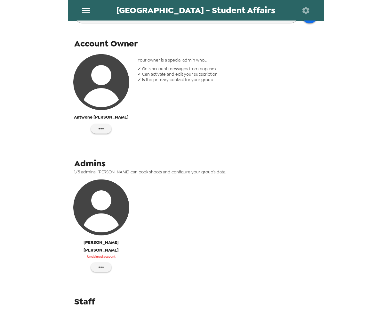
click at [103, 266] on icon "button" at bounding box center [101, 266] width 5 height 1
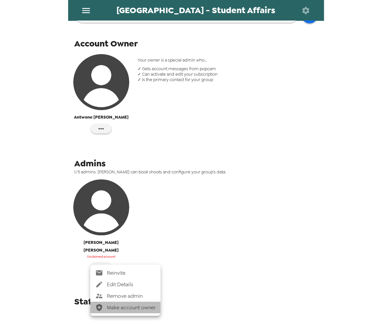
click at [139, 305] on span "Make account owner" at bounding box center [131, 307] width 49 height 8
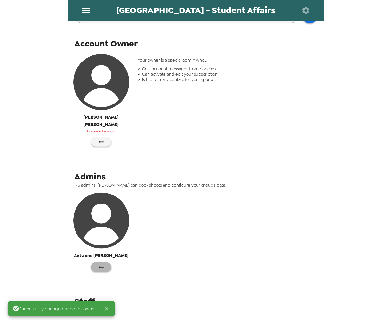
click at [100, 263] on icon "button" at bounding box center [101, 267] width 8 height 8
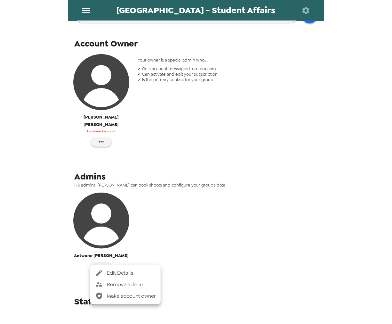
click at [126, 271] on span "Edit Details" at bounding box center [131, 273] width 49 height 8
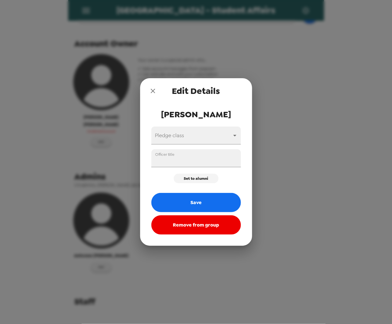
click at [174, 226] on button "Remove from group" at bounding box center [196, 224] width 90 height 19
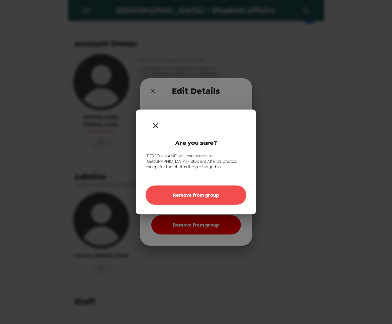
click at [199, 191] on button "Remove from group" at bounding box center [196, 194] width 101 height 19
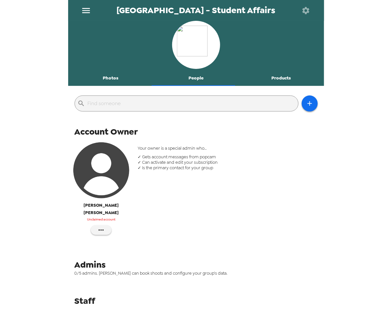
click at [173, 192] on div "Your owner is a special admin who… ✓ Gets account messages from popcam ✓ Can ac…" at bounding box center [228, 191] width 190 height 102
click at [98, 226] on icon "button" at bounding box center [101, 230] width 8 height 8
click at [119, 236] on span "Reinvite" at bounding box center [120, 236] width 26 height 8
click at [108, 71] on button "Photos" at bounding box center [110, 77] width 85 height 15
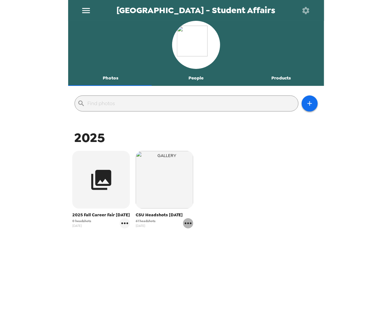
click at [186, 228] on icon "gallery menu" at bounding box center [188, 223] width 10 height 10
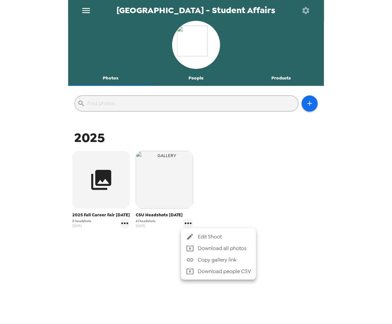
click at [142, 271] on div at bounding box center [196, 162] width 392 height 324
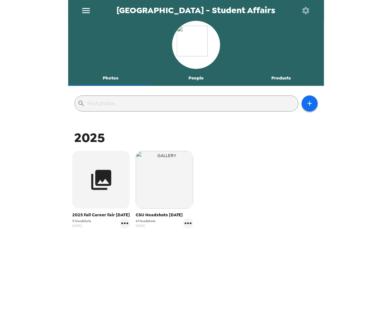
click at [197, 77] on button "People" at bounding box center [195, 77] width 85 height 15
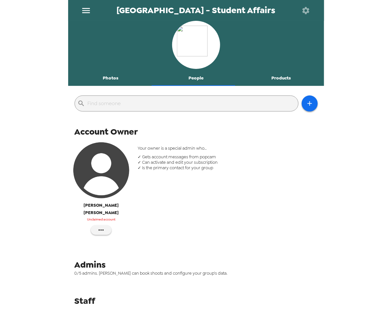
click at [95, 161] on img "button" at bounding box center [101, 170] width 56 height 56
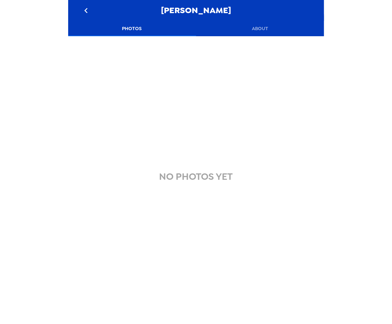
click at [260, 27] on button "About" at bounding box center [260, 28] width 128 height 15
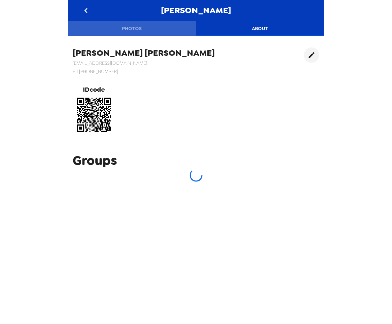
click at [125, 31] on button "Photos" at bounding box center [132, 28] width 128 height 15
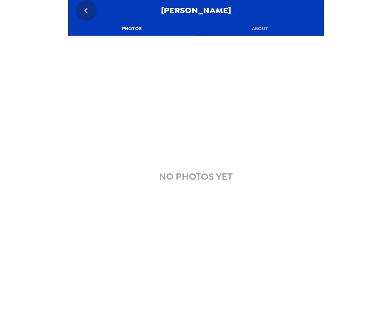
click at [85, 8] on icon "go back" at bounding box center [86, 10] width 10 height 10
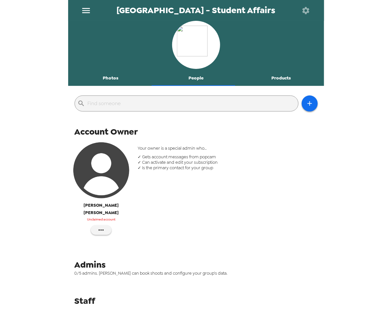
click at [112, 74] on button "Photos" at bounding box center [110, 77] width 85 height 15
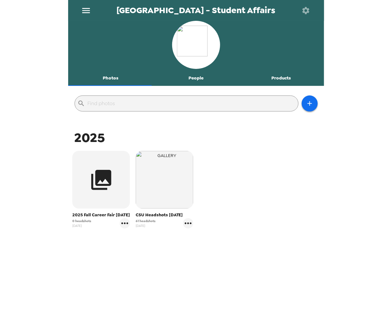
click at [280, 285] on div "2025 2025 Fall Career Fair 10/7/25 0 headshots 10/1/25 CSU Headshots 2/4/25 61 …" at bounding box center [196, 210] width 253 height 162
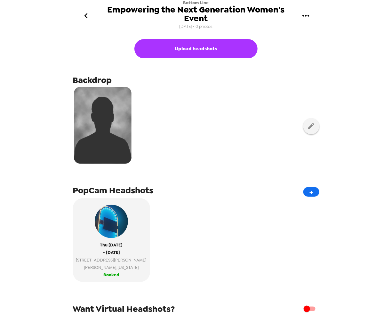
click at [309, 127] on icon "button" at bounding box center [311, 126] width 8 height 8
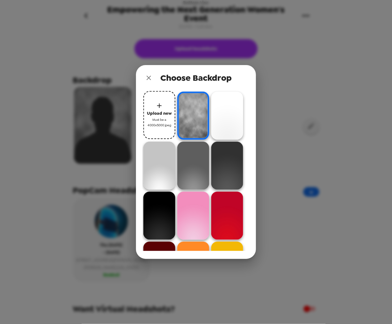
click at [149, 76] on icon "close" at bounding box center [149, 78] width 8 height 8
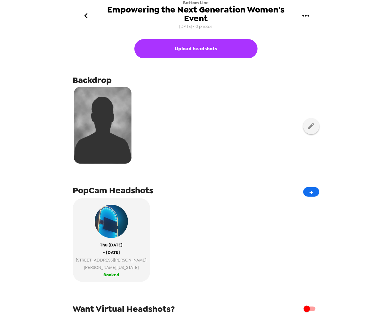
click at [88, 11] on icon "go back" at bounding box center [86, 16] width 10 height 10
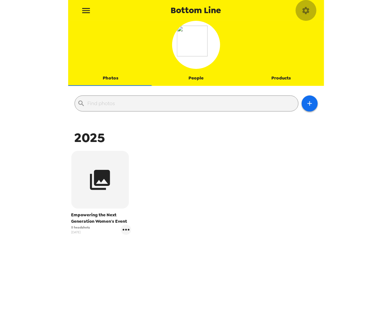
click at [307, 9] on icon "button" at bounding box center [305, 10] width 7 height 7
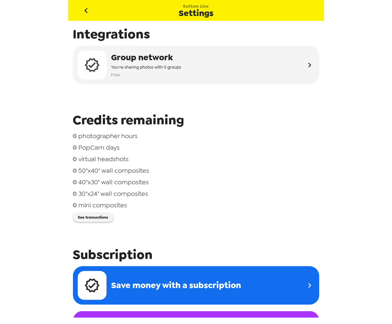
click at [106, 219] on button "See transactions" at bounding box center [93, 217] width 41 height 10
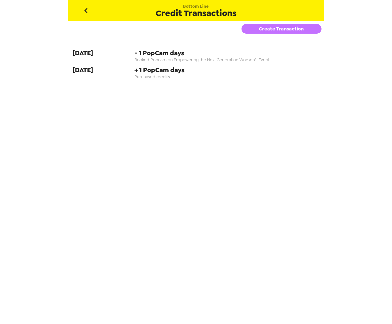
click at [295, 30] on button "Create Transaction" at bounding box center [282, 29] width 80 height 10
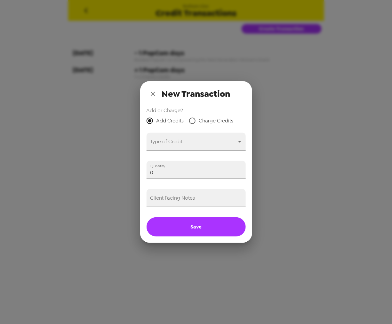
click at [192, 143] on body "Bottom Line Credit Transactions Create Transaction 9-17-25 - 1 PopCam days Book…" at bounding box center [196, 162] width 392 height 324
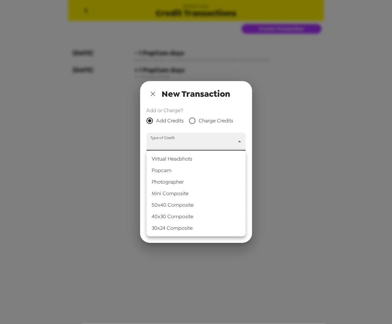
click at [183, 171] on li "Popcam" at bounding box center [196, 170] width 99 height 12
type input "popcam"
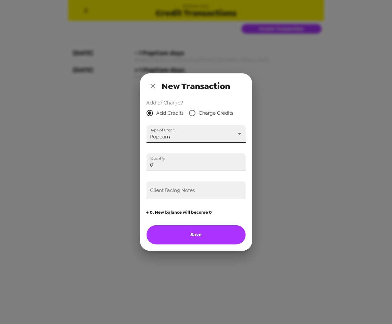
drag, startPoint x: 181, startPoint y: 164, endPoint x: 53, endPoint y: 155, distance: 128.7
click at [51, 155] on div "New Transaction Add or Charge? Add Credits Charge Credits Type of Credit Popcam…" at bounding box center [196, 162] width 392 height 324
type input "1"
drag, startPoint x: 178, startPoint y: 195, endPoint x: 181, endPoint y: 191, distance: 5.1
click at [179, 195] on input "Client Facing Notes" at bounding box center [196, 190] width 99 height 18
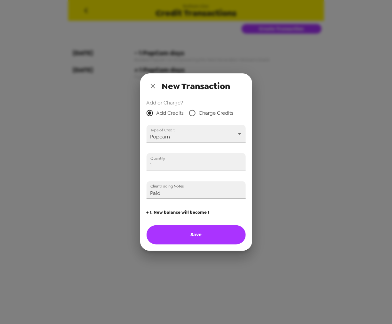
type input "Paid"
click at [152, 84] on icon "close" at bounding box center [153, 86] width 8 height 8
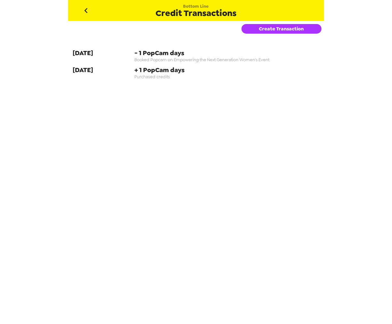
click at [92, 12] on button "go back" at bounding box center [86, 10] width 21 height 21
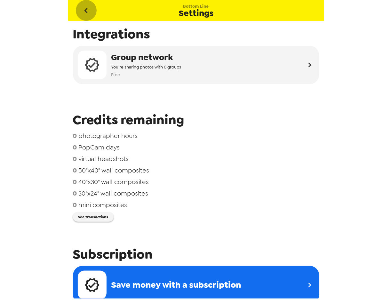
click at [90, 12] on icon "go back" at bounding box center [86, 10] width 10 height 10
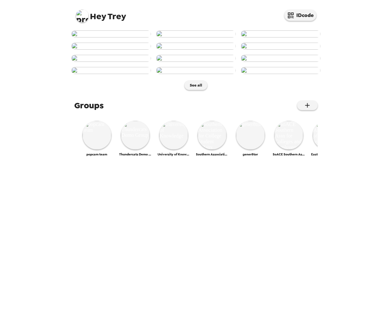
click at [88, 17] on img at bounding box center [82, 16] width 13 height 13
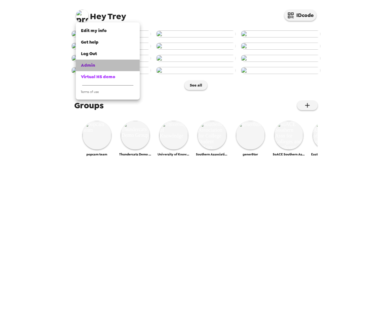
click at [110, 66] on div "Admin" at bounding box center [108, 65] width 54 height 6
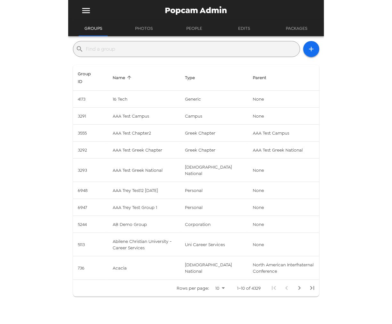
click at [115, 51] on input "text" at bounding box center [191, 49] width 211 height 10
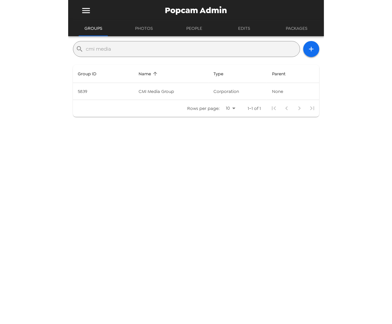
type input "cmi media"
click at [174, 91] on td "CMI Media Group" at bounding box center [170, 91] width 75 height 17
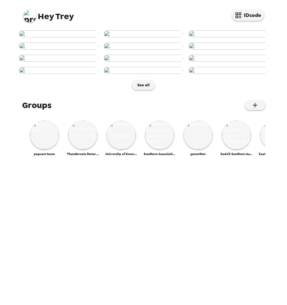
scroll to position [16, 0]
click at [26, 20] on img at bounding box center [29, 16] width 13 height 13
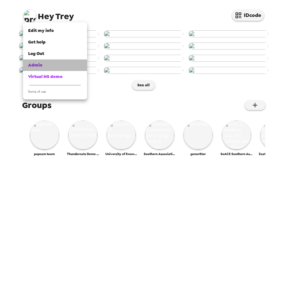
click at [37, 65] on span "Admin" at bounding box center [35, 64] width 14 height 5
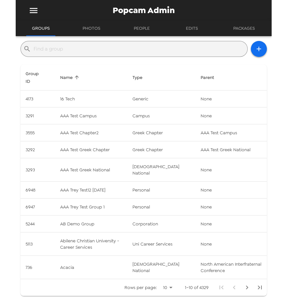
click at [108, 52] on input "text" at bounding box center [139, 49] width 211 height 10
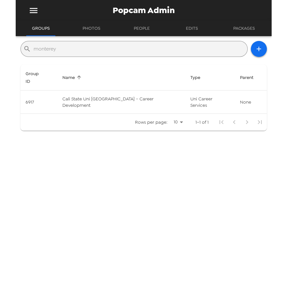
type input "monterey"
click at [121, 91] on td "Cali State Uni [GEOGRAPHIC_DATA] - Career Development" at bounding box center [121, 102] width 128 height 23
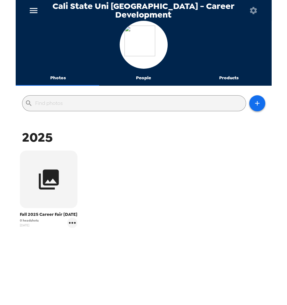
click at [73, 227] on icon "gallery menu" at bounding box center [72, 223] width 10 height 10
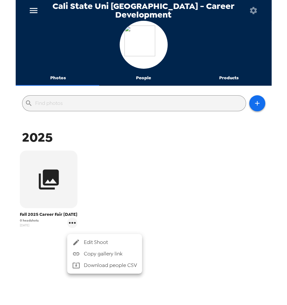
click at [92, 242] on span "Edit Shoot" at bounding box center [110, 243] width 53 height 8
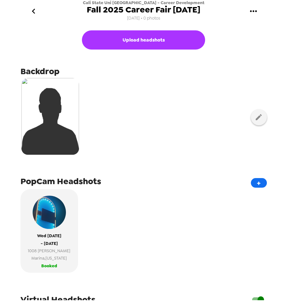
click at [255, 123] on button "button" at bounding box center [259, 117] width 16 height 16
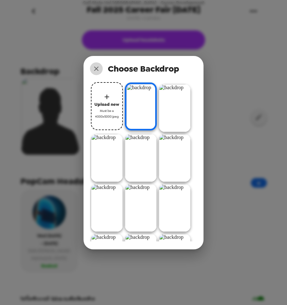
click at [98, 68] on icon "close" at bounding box center [96, 69] width 8 height 8
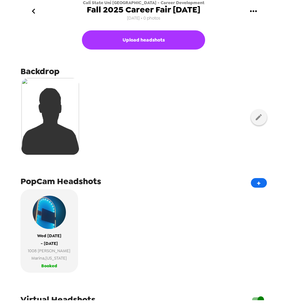
click at [36, 13] on icon "go back" at bounding box center [33, 11] width 10 height 10
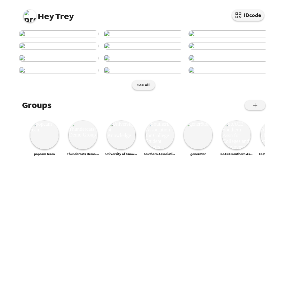
scroll to position [107, 0]
click at [145, 62] on img at bounding box center [144, 58] width 80 height 7
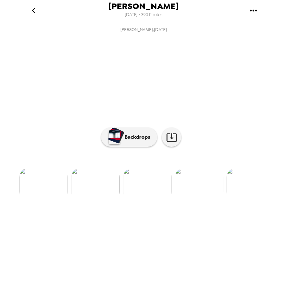
scroll to position [0, 363]
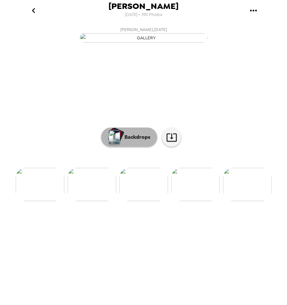
click at [133, 141] on p "Backdrops" at bounding box center [135, 137] width 29 height 8
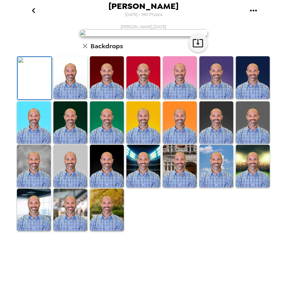
scroll to position [71, 0]
click at [81, 50] on icon "button" at bounding box center [85, 46] width 8 height 8
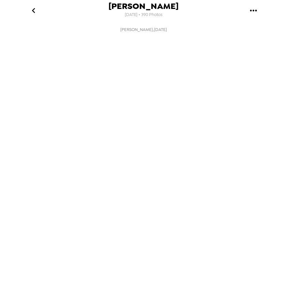
scroll to position [0, 363]
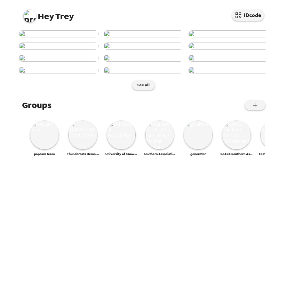
click at [24, 10] on span "Hey Trey" at bounding box center [48, 13] width 51 height 14
click at [27, 12] on img at bounding box center [29, 16] width 13 height 13
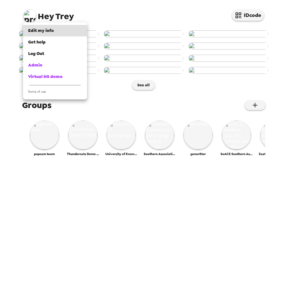
click at [50, 66] on div "Admin" at bounding box center [55, 65] width 54 height 6
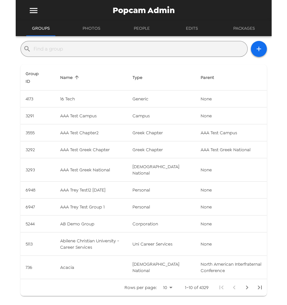
click at [108, 46] on input "text" at bounding box center [139, 49] width 211 height 10
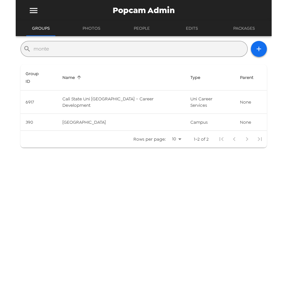
type input "monte"
click at [113, 92] on td "Cali State Uni [GEOGRAPHIC_DATA] - Career Development" at bounding box center [121, 102] width 128 height 23
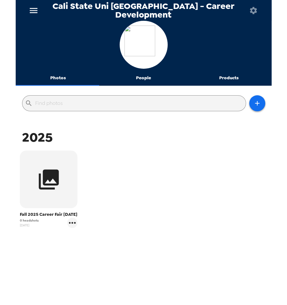
click at [75, 228] on icon "gallery menu" at bounding box center [72, 223] width 10 height 10
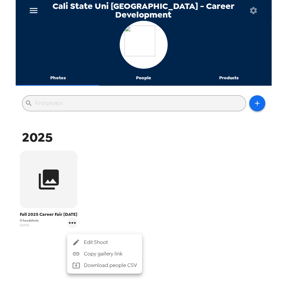
click at [97, 239] on span "Edit Shoot" at bounding box center [110, 243] width 53 height 8
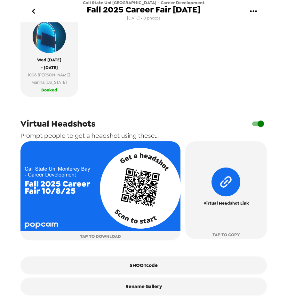
scroll to position [180, 0]
click at [129, 268] on button "SHOOTcode" at bounding box center [143, 266] width 246 height 18
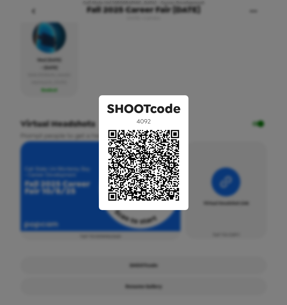
click at [82, 69] on div "SHOOTcode 4092" at bounding box center [143, 152] width 287 height 305
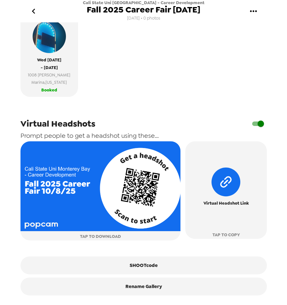
click at [128, 265] on button "SHOOTcode" at bounding box center [143, 266] width 246 height 18
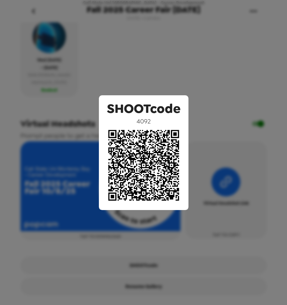
click at [136, 59] on div "SHOOTcode 4092" at bounding box center [143, 152] width 287 height 305
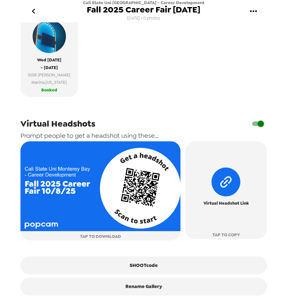
click at [140, 270] on button "SHOOTcode" at bounding box center [143, 266] width 246 height 18
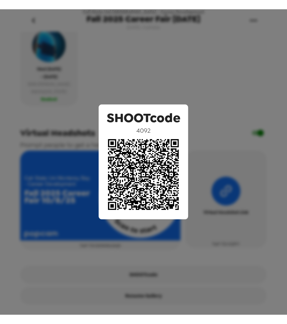
scroll to position [161, 0]
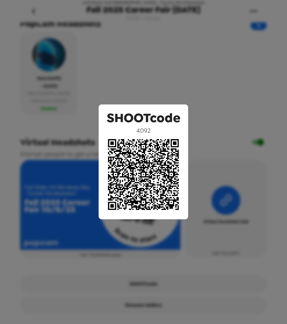
click at [136, 39] on div "SHOOTcode 4092" at bounding box center [143, 162] width 287 height 324
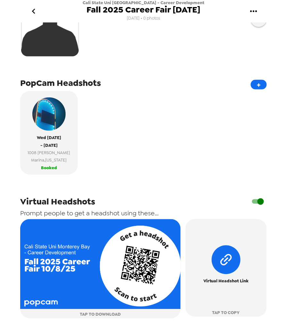
scroll to position [107, 0]
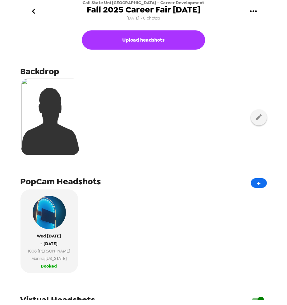
click at [37, 10] on icon "go back" at bounding box center [33, 11] width 10 height 10
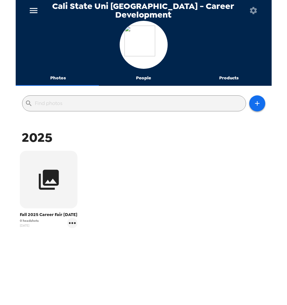
click at [34, 10] on icon "menu" at bounding box center [33, 10] width 10 height 10
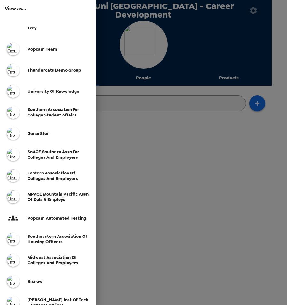
click at [48, 153] on span "SoACE Southern Assn for Colleges and Employers" at bounding box center [54, 154] width 52 height 11
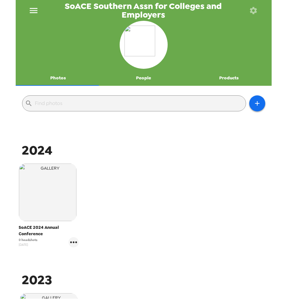
click at [59, 205] on img "button" at bounding box center [48, 193] width 58 height 58
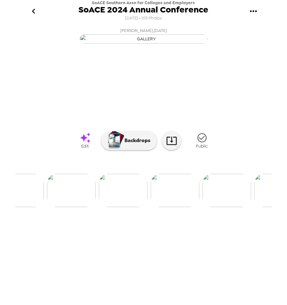
scroll to position [0, 268]
click at [192, 207] on img at bounding box center [186, 190] width 49 height 33
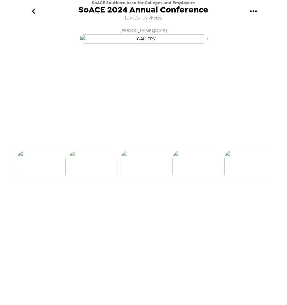
scroll to position [0, 311]
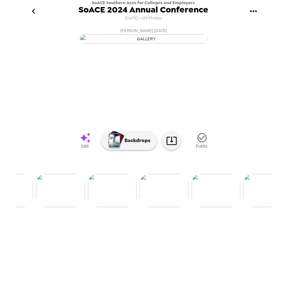
click at [23, 207] on img at bounding box center [8, 190] width 49 height 33
click at [225, 207] on img at bounding box center [219, 190] width 49 height 33
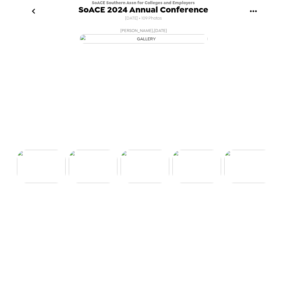
scroll to position [0, 259]
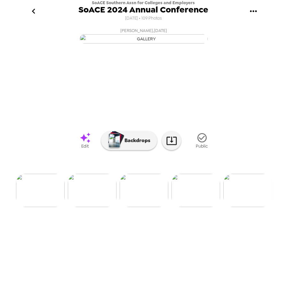
click at [196, 207] on img at bounding box center [196, 190] width 49 height 33
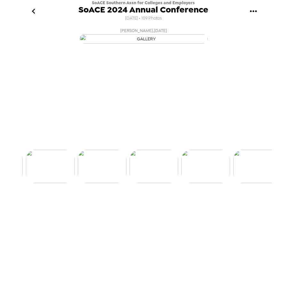
scroll to position [0, 311]
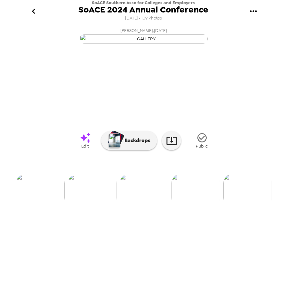
click at [31, 207] on img at bounding box center [40, 190] width 49 height 33
drag, startPoint x: 102, startPoint y: 241, endPoint x: 103, endPoint y: 251, distance: 10.0
click at [102, 207] on img at bounding box center [92, 190] width 49 height 33
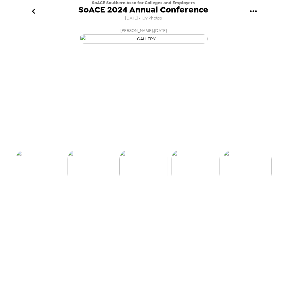
scroll to position [0, 155]
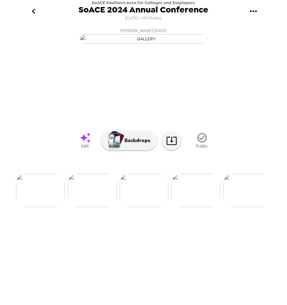
click at [130, 144] on p "Backdrops" at bounding box center [135, 141] width 29 height 8
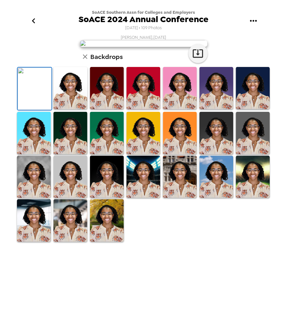
scroll to position [0, 0]
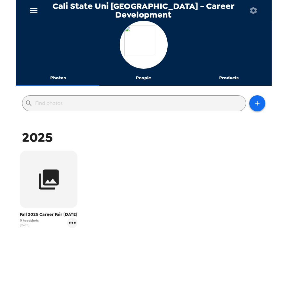
click at [74, 224] on icon "gallery menu" at bounding box center [72, 223] width 7 height 2
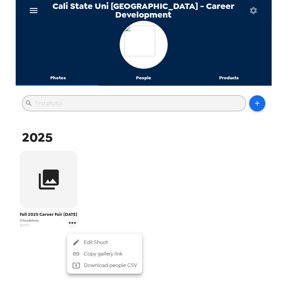
click at [34, 225] on div at bounding box center [143, 152] width 287 height 305
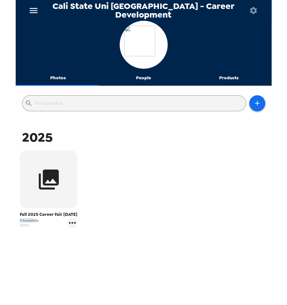
drag, startPoint x: 34, startPoint y: 226, endPoint x: 12, endPoint y: 226, distance: 21.8
click at [12, 226] on div "Cali State Uni Monterey Bay - Career Development Photos People Products ​ 2025 …" at bounding box center [143, 152] width 287 height 305
click at [68, 228] on icon "gallery menu" at bounding box center [72, 223] width 10 height 10
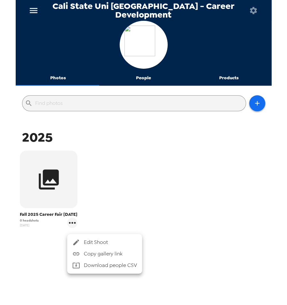
click at [177, 257] on div at bounding box center [143, 152] width 287 height 305
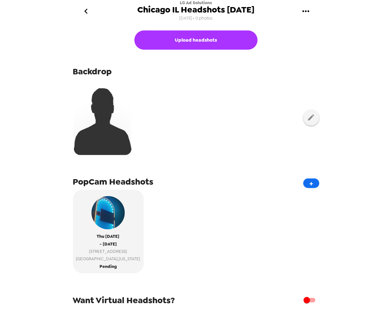
drag, startPoint x: 260, startPoint y: 10, endPoint x: 132, endPoint y: 9, distance: 128.6
click at [132, 9] on div "LG Ad Solutions [GEOGRAPHIC_DATA] IL Headshots [DATE] [DATE] • 0 photos" at bounding box center [196, 11] width 256 height 22
copy span "Chicago IL Headshots [DATE]"
click at [301, 15] on icon "gallery menu" at bounding box center [306, 11] width 10 height 10
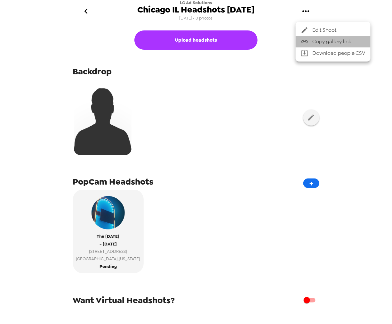
click at [331, 43] on span "Copy gallery link" at bounding box center [338, 42] width 53 height 8
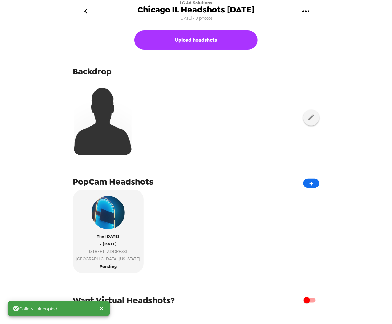
click at [234, 226] on div "[DATE] - [DATE] [STREET_ADDRESS][US_STATE] Pending" at bounding box center [196, 233] width 246 height 88
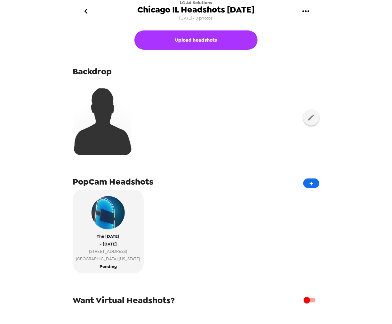
click at [307, 118] on icon "button" at bounding box center [311, 117] width 8 height 8
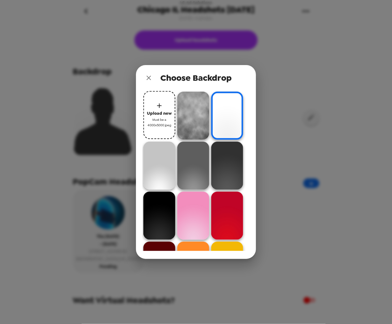
click at [160, 113] on span "Upload new" at bounding box center [159, 112] width 25 height 7
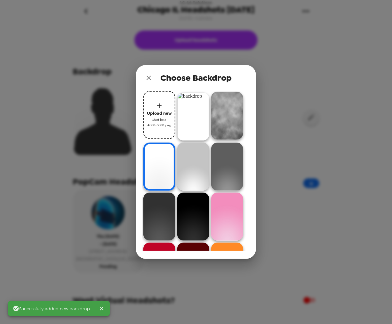
click at [196, 108] on img at bounding box center [193, 116] width 32 height 48
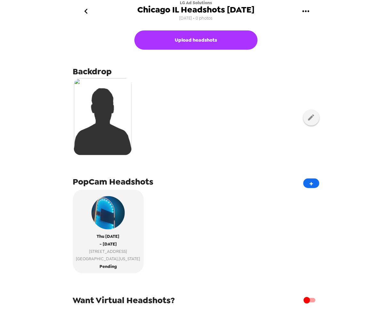
click at [77, 10] on button "go back" at bounding box center [86, 11] width 21 height 21
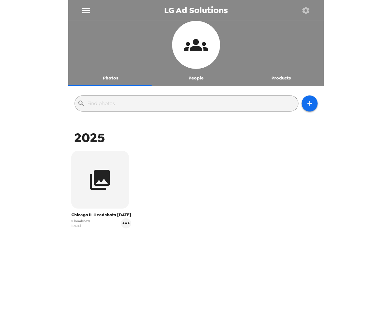
click at [305, 9] on icon "button" at bounding box center [305, 10] width 7 height 7
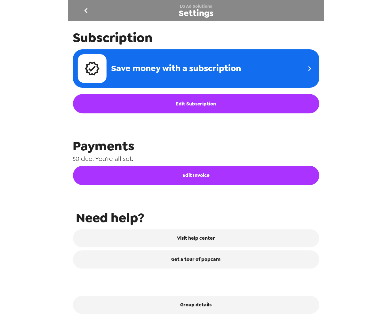
scroll to position [220, 0]
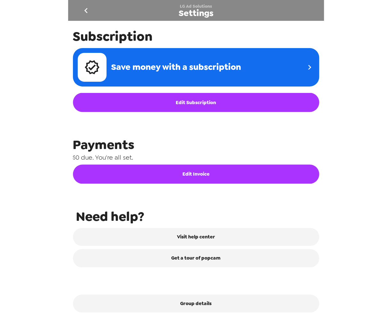
click at [250, 302] on button "Group details" at bounding box center [196, 303] width 246 height 18
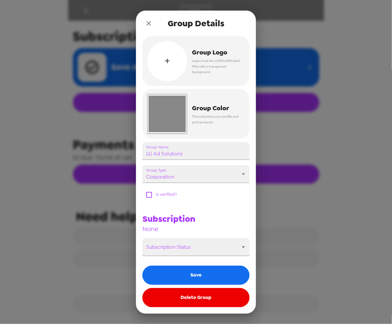
click at [163, 58] on div "button" at bounding box center [167, 61] width 40 height 40
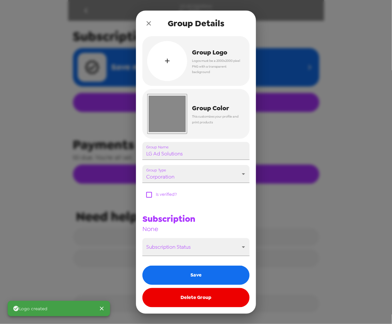
click at [174, 114] on input "#888888" at bounding box center [167, 114] width 40 height 40
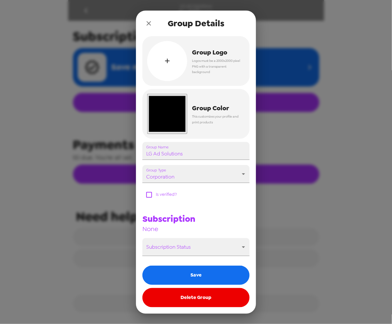
type input "#000000"
click at [224, 280] on button "Save" at bounding box center [195, 274] width 107 height 19
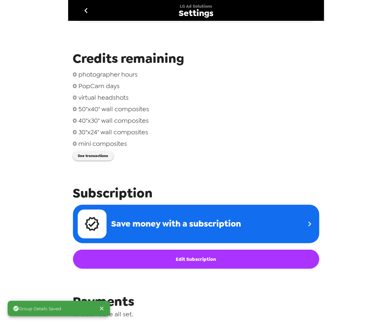
scroll to position [0, 0]
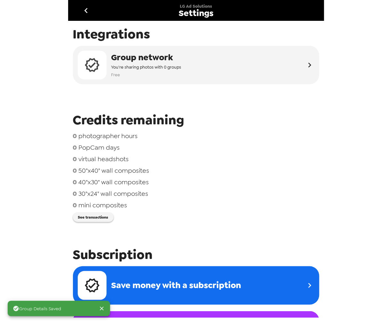
click at [88, 11] on icon "go back" at bounding box center [86, 10] width 10 height 10
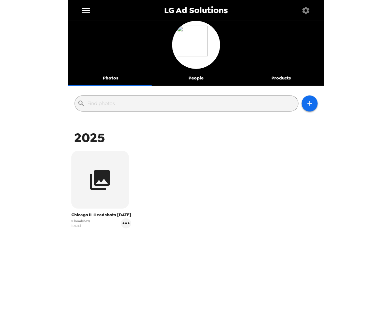
click at [125, 224] on icon "gallery menu" at bounding box center [126, 223] width 7 height 2
click at [154, 242] on span "Edit Shoot" at bounding box center [162, 243] width 53 height 8
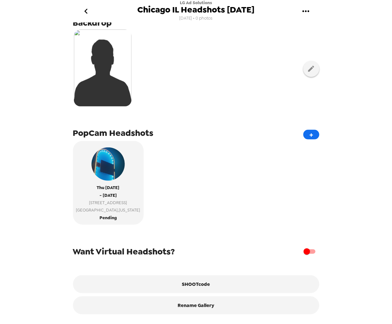
scroll to position [53, 0]
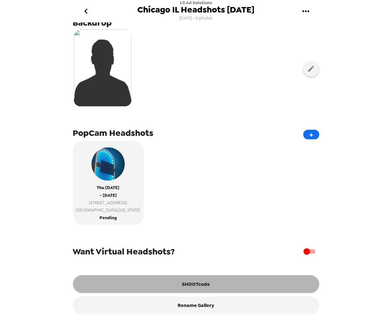
click at [202, 290] on button "SHOOTcode" at bounding box center [196, 284] width 246 height 18
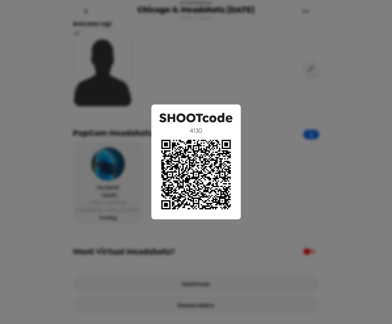
click at [220, 74] on div "SHOOTcode 4130" at bounding box center [196, 162] width 392 height 324
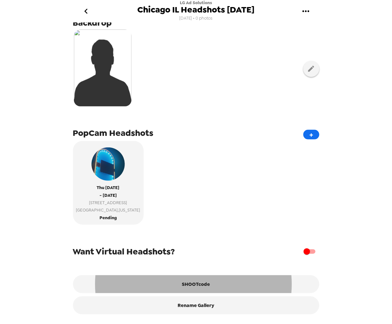
click at [101, 206] on span "[GEOGRAPHIC_DATA] , [US_STATE]" at bounding box center [108, 209] width 64 height 7
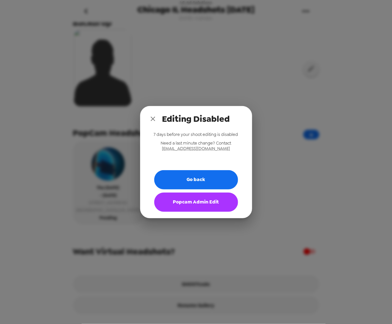
click at [192, 208] on button "Popcam Admin Edit" at bounding box center [196, 201] width 84 height 19
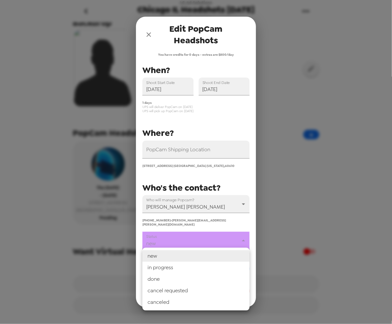
drag, startPoint x: 215, startPoint y: 239, endPoint x: 214, endPoint y: 253, distance: 14.1
click at [215, 241] on body "LG Ad Solutions [GEOGRAPHIC_DATA] IL Headshots [DATE] [DATE] • 0 photos Upload …" at bounding box center [196, 162] width 392 height 324
click at [212, 264] on li "in progress" at bounding box center [195, 267] width 107 height 12
type input "in progress"
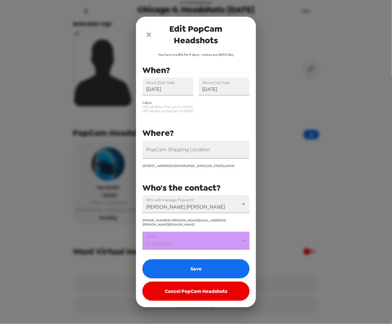
click at [208, 262] on button "Save" at bounding box center [195, 268] width 107 height 19
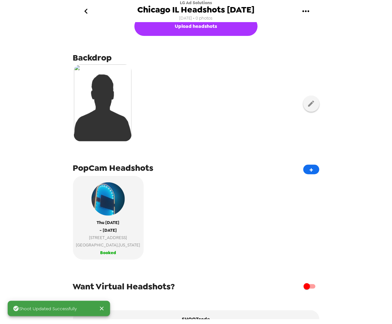
scroll to position [0, 0]
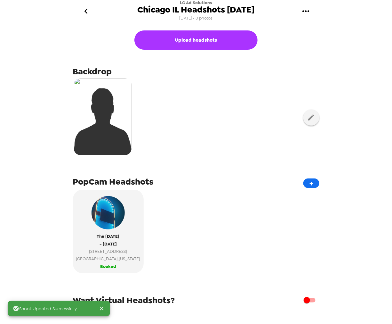
click at [90, 11] on icon "go back" at bounding box center [86, 11] width 10 height 10
